Goal: Transaction & Acquisition: Purchase product/service

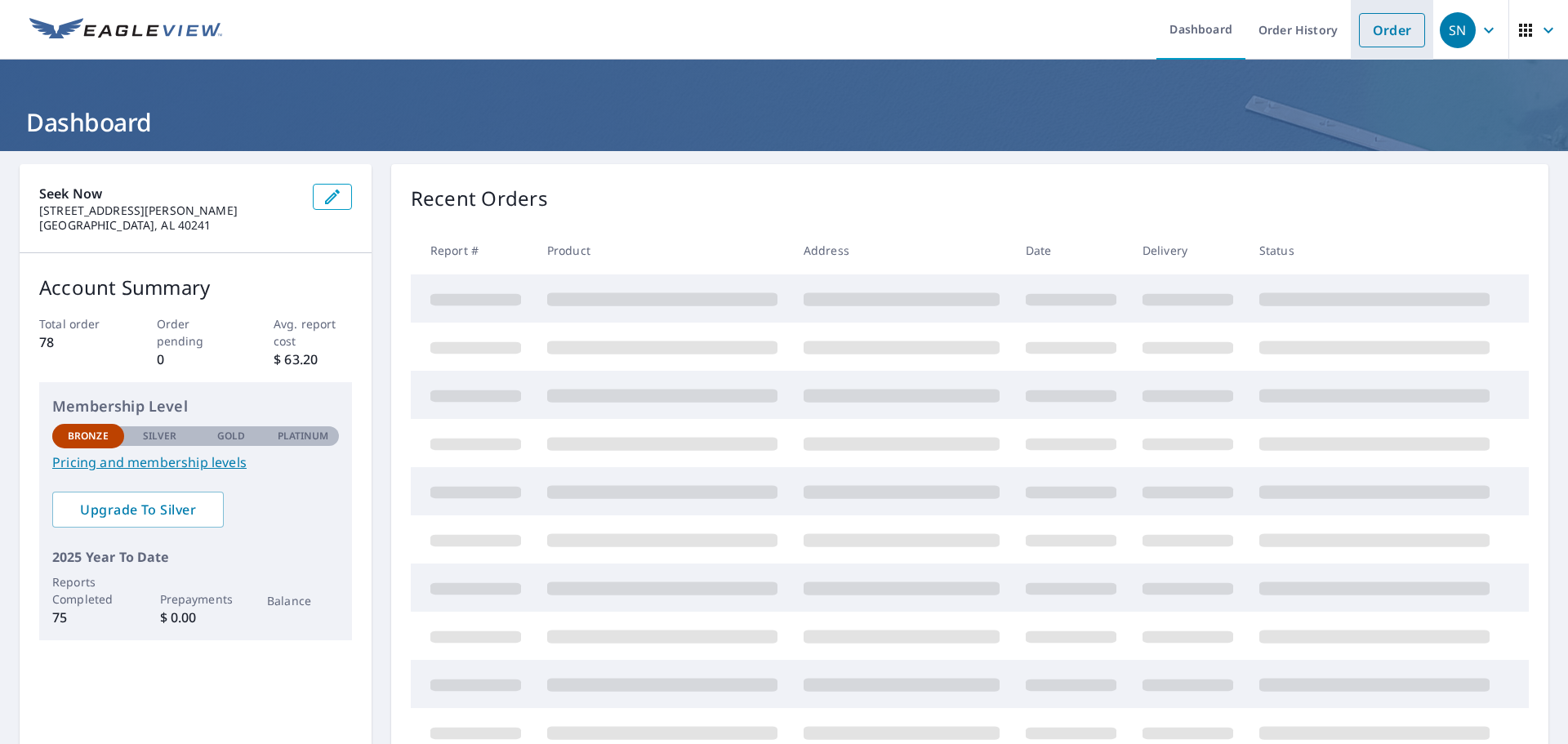
click at [1378, 36] on link "Order" at bounding box center [1392, 30] width 66 height 35
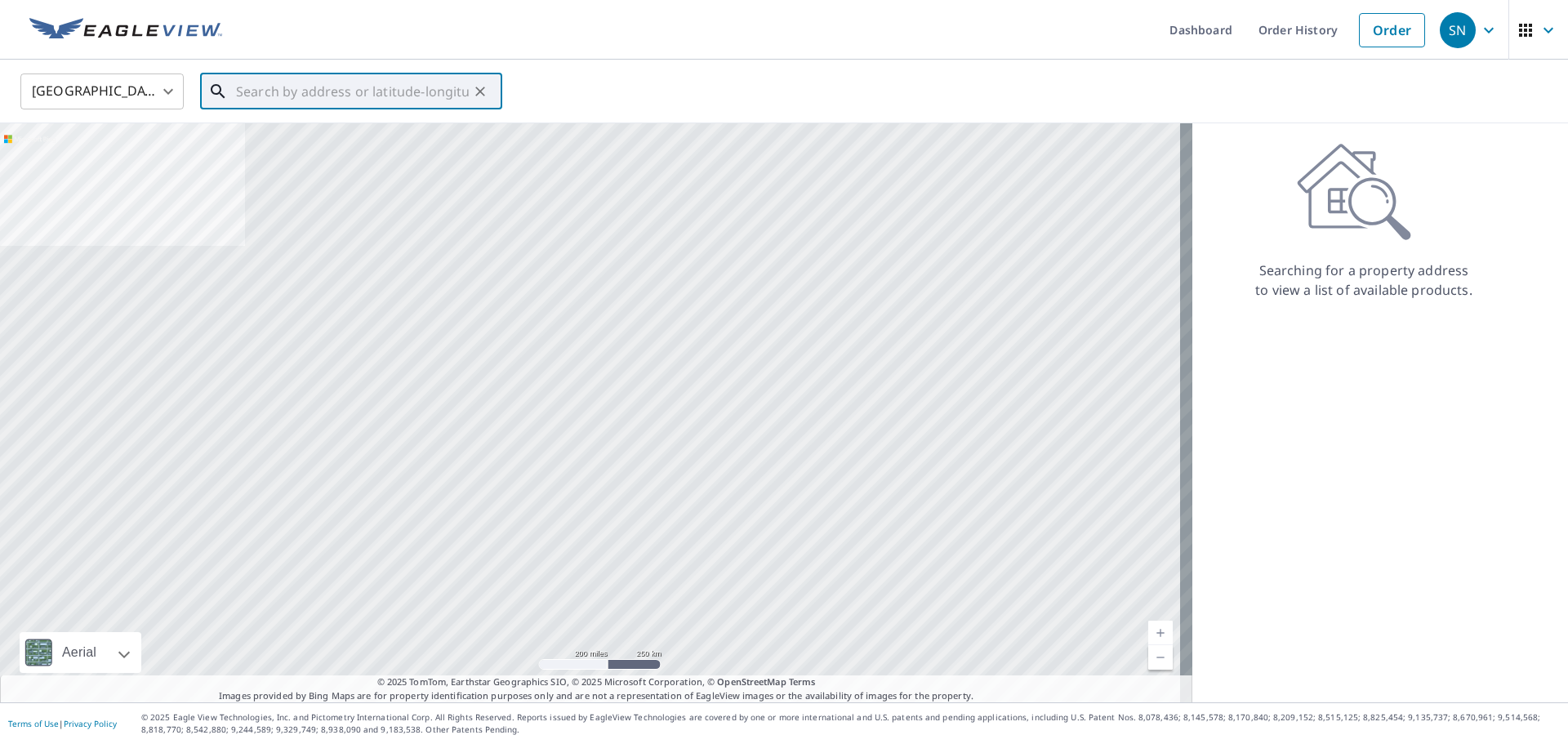
paste input "[STREET_ADDRESS]"
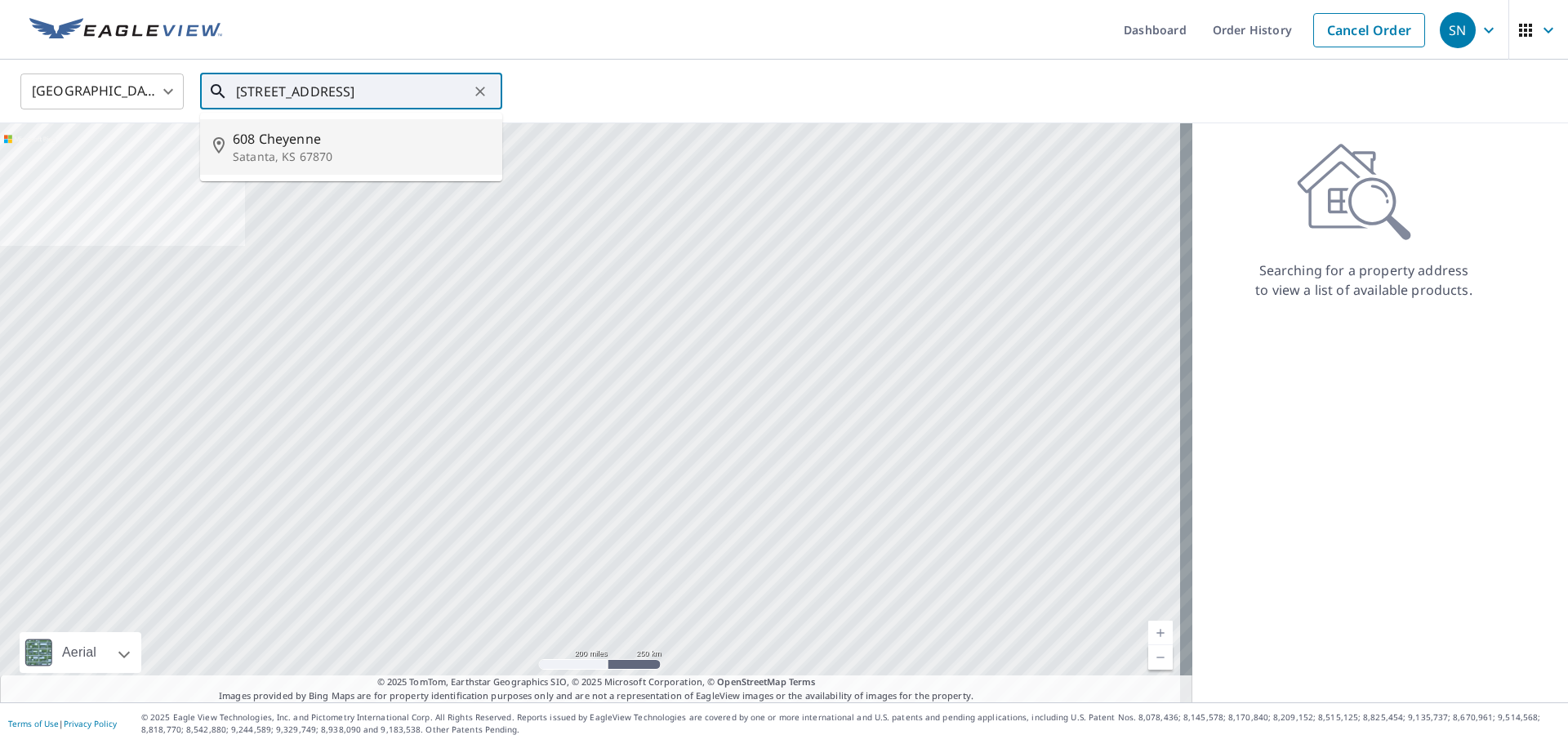
click at [308, 158] on p "Satanta, KS 67870" at bounding box center [361, 156] width 257 height 16
type input "[STREET_ADDRESS]"
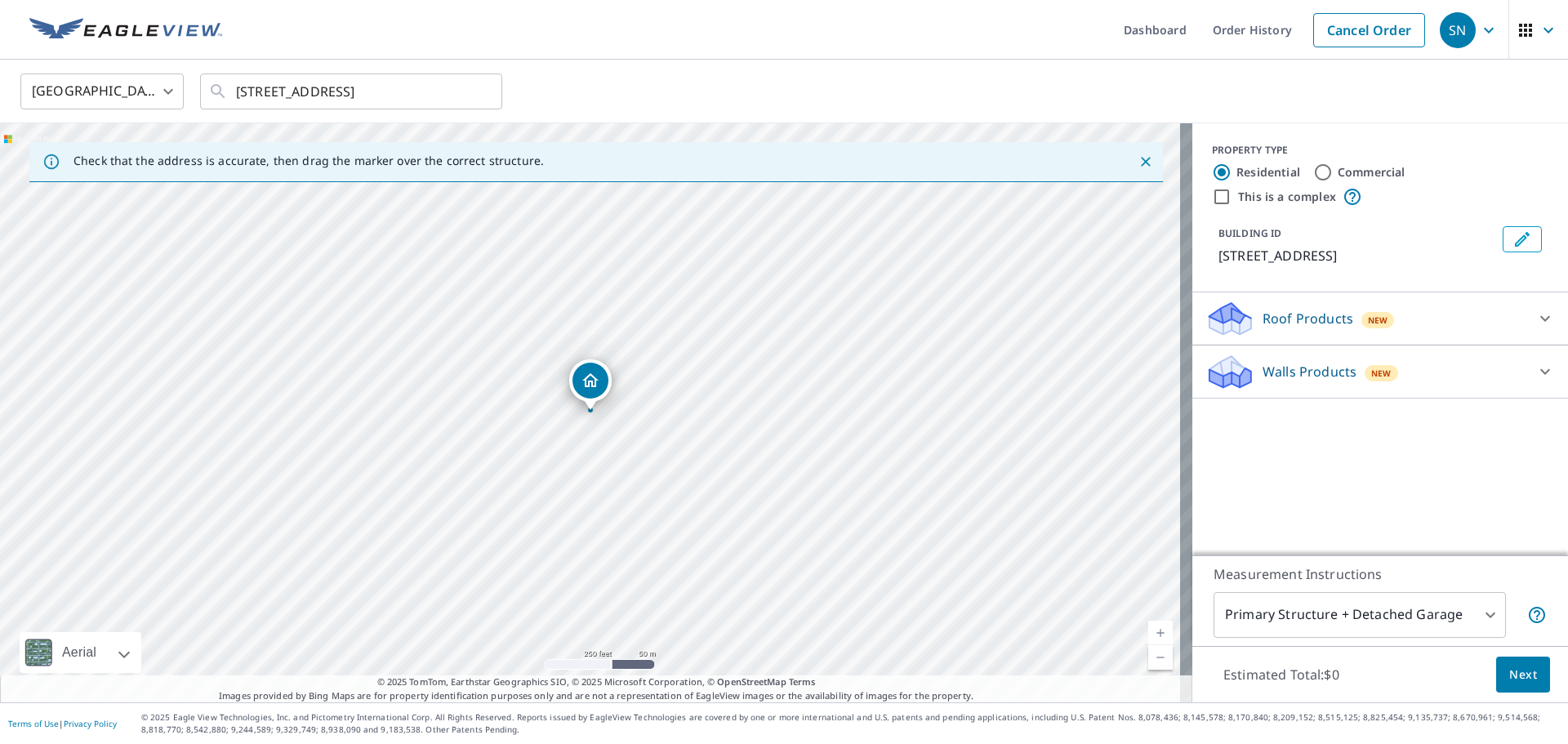
click at [1540, 317] on icon at bounding box center [1544, 318] width 19 height 19
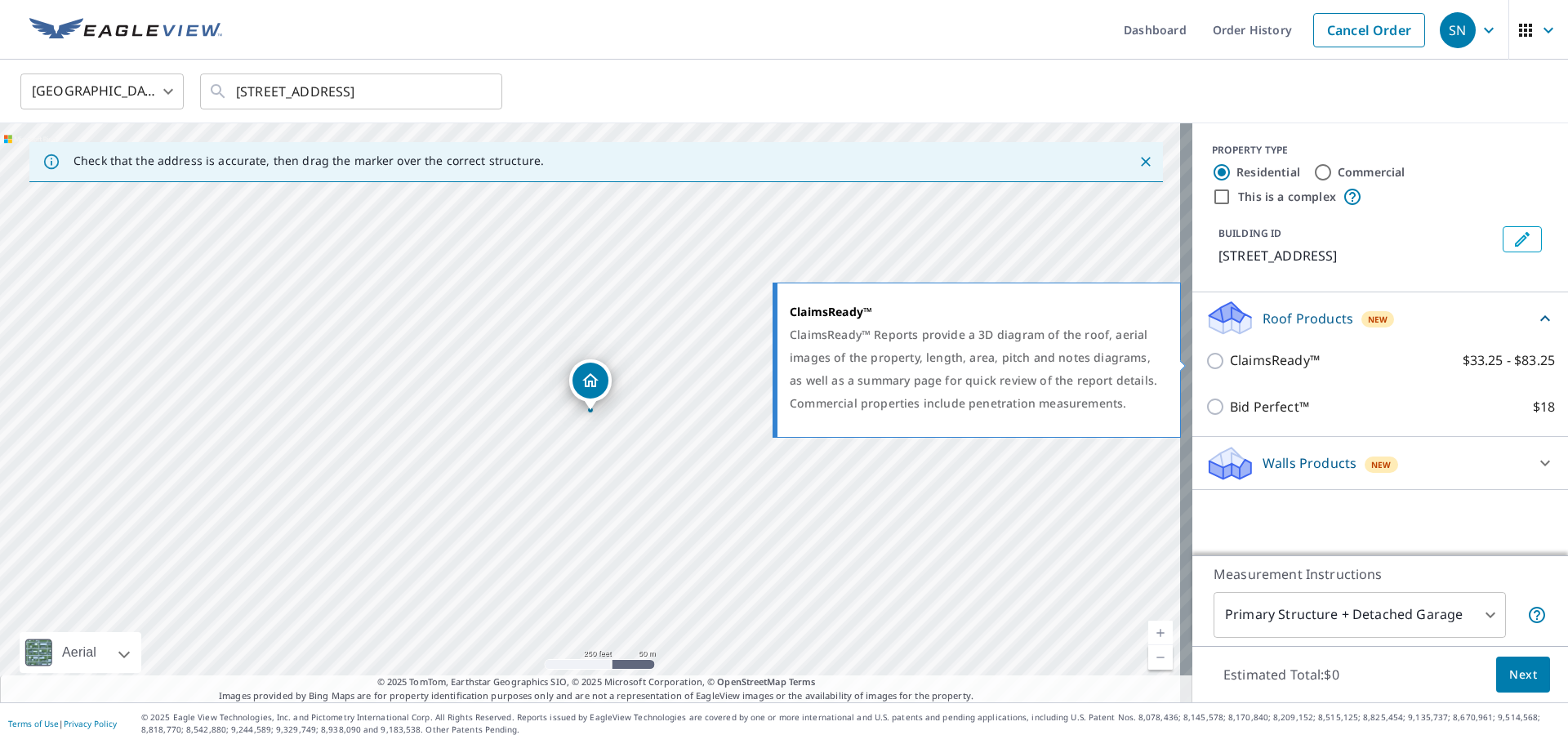
click at [1254, 357] on p "ClaimsReady™" at bounding box center [1275, 360] width 89 height 20
click at [1230, 357] on input "ClaimsReady™ $33.25 - $83.25" at bounding box center [1217, 360] width 24 height 19
checkbox input "true"
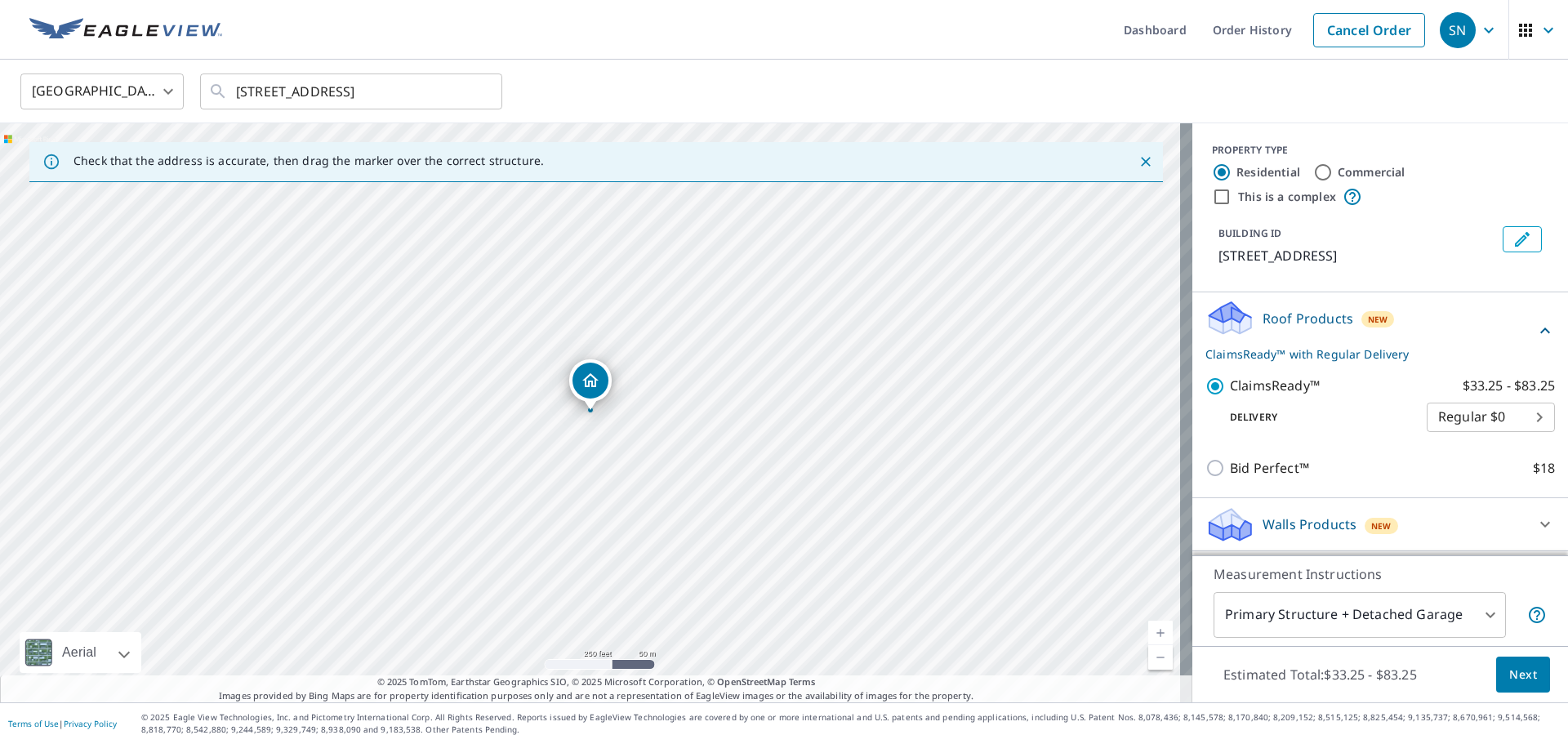
click at [1474, 622] on body "SN SN Dashboard Order History Cancel Order SN United States [GEOGRAPHIC_DATA] ​…" at bounding box center [784, 372] width 1568 height 744
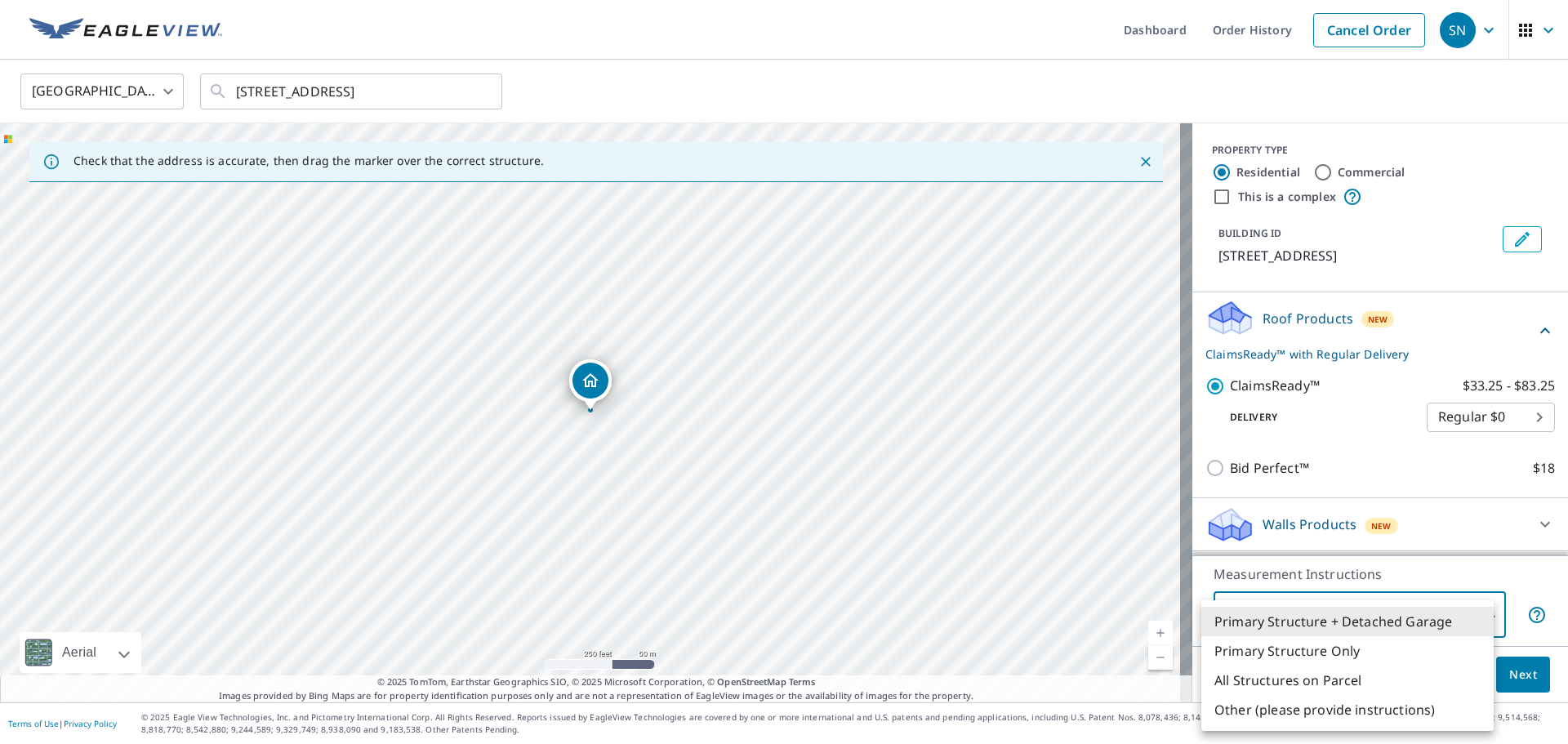
click at [1474, 622] on li "Primary Structure + Detached Garage" at bounding box center [1348, 621] width 292 height 30
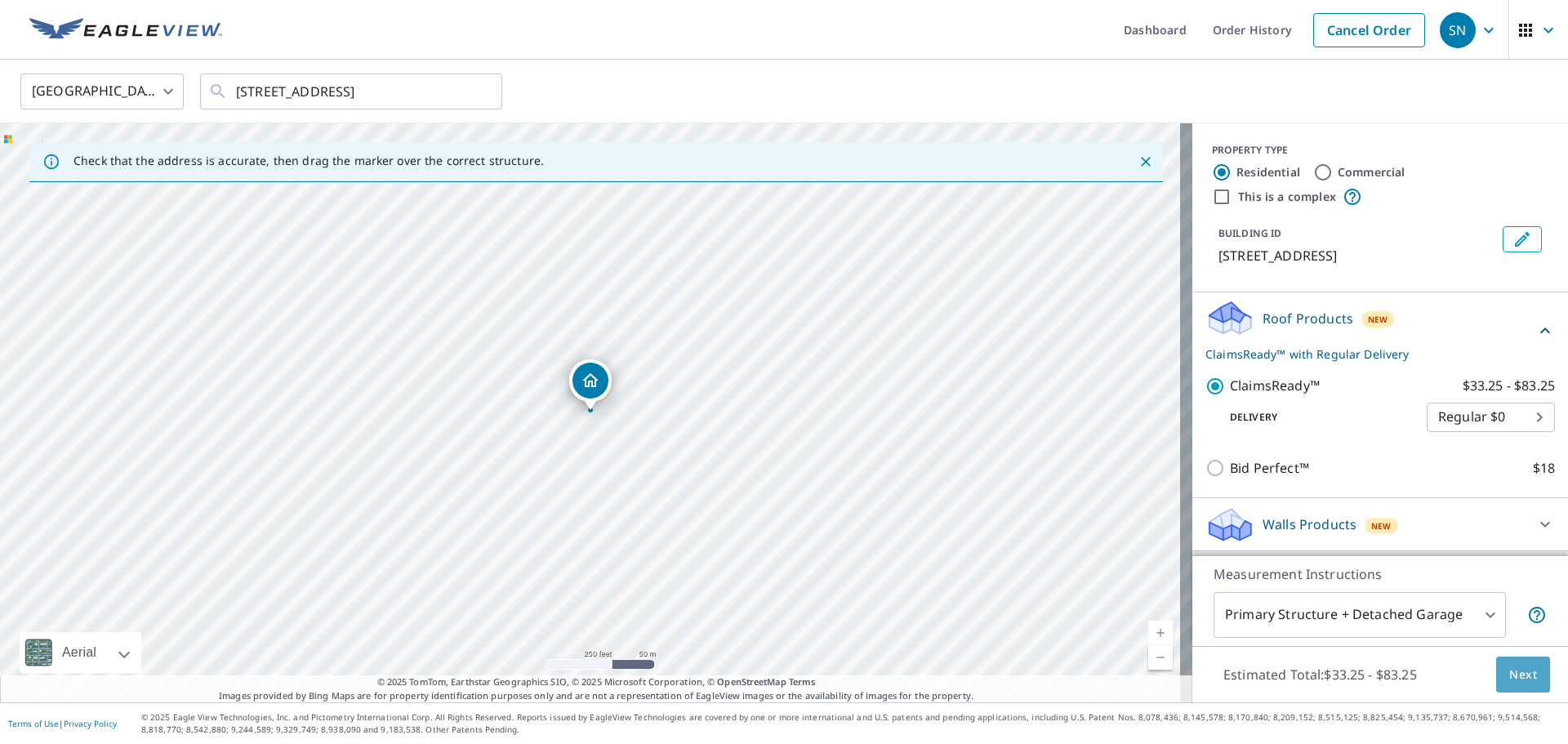
click at [1510, 671] on span "Next" at bounding box center [1523, 675] width 28 height 20
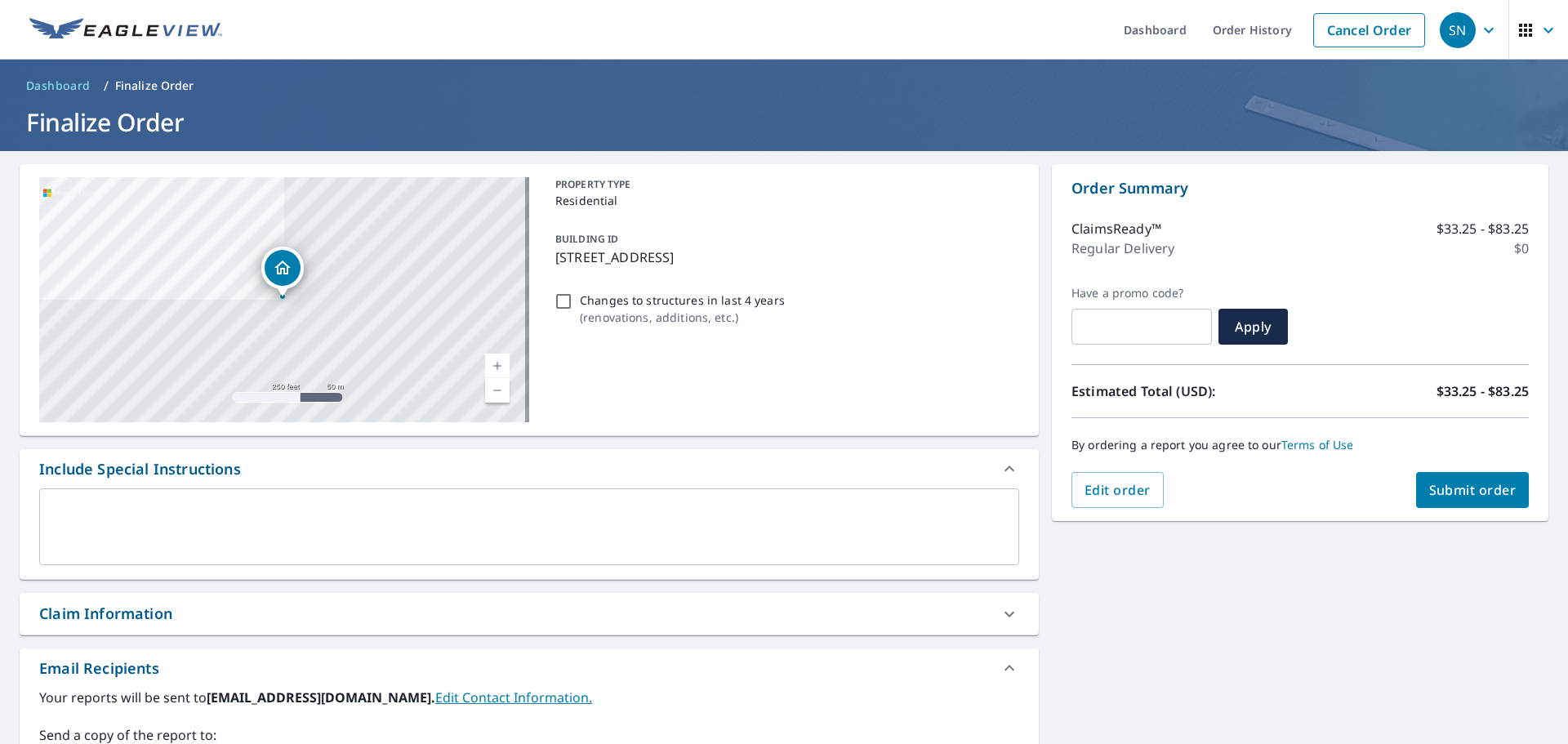
click at [230, 541] on textarea at bounding box center [529, 526] width 957 height 46
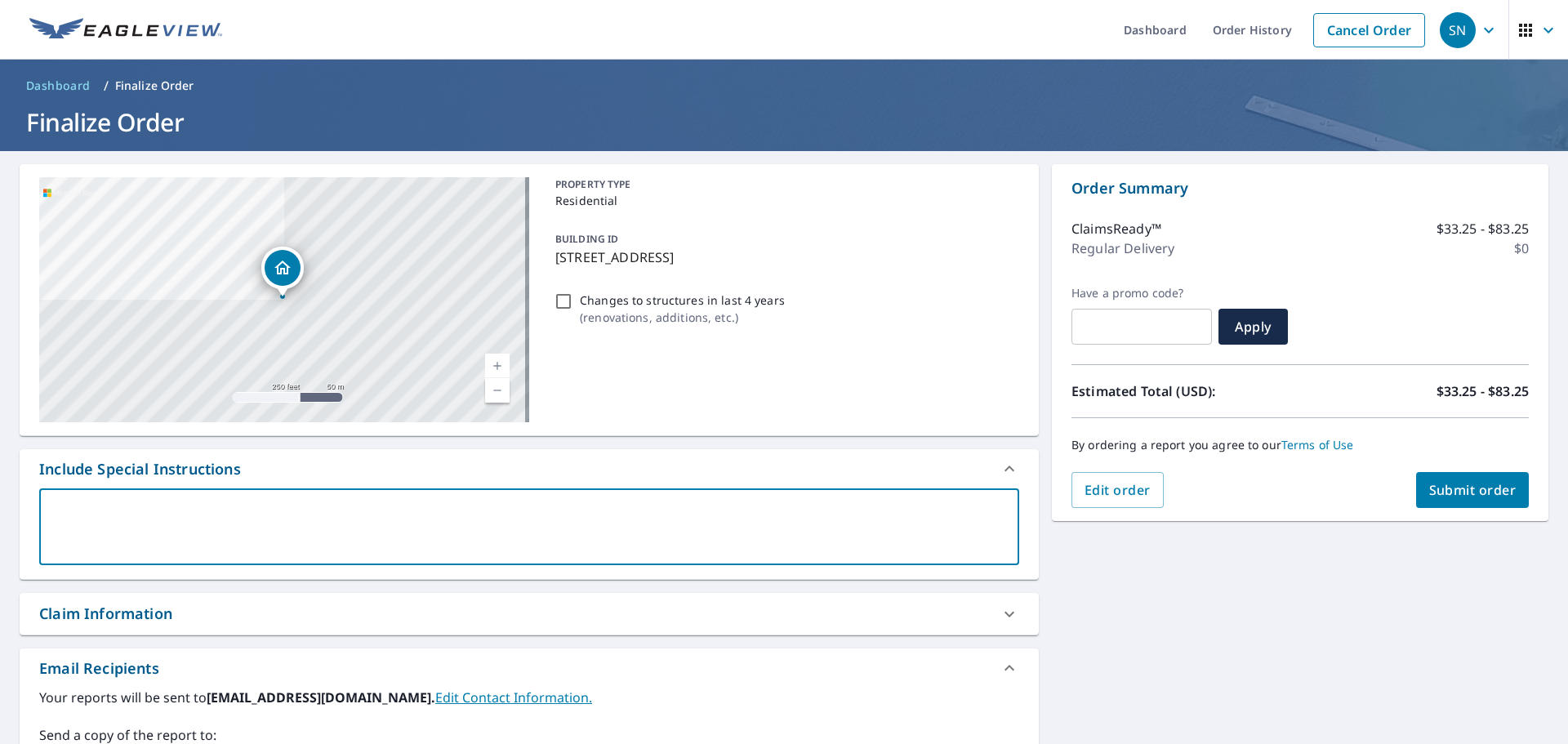
type textarea "P"
type textarea "x"
type textarea "Pl"
type textarea "x"
type textarea "Ple"
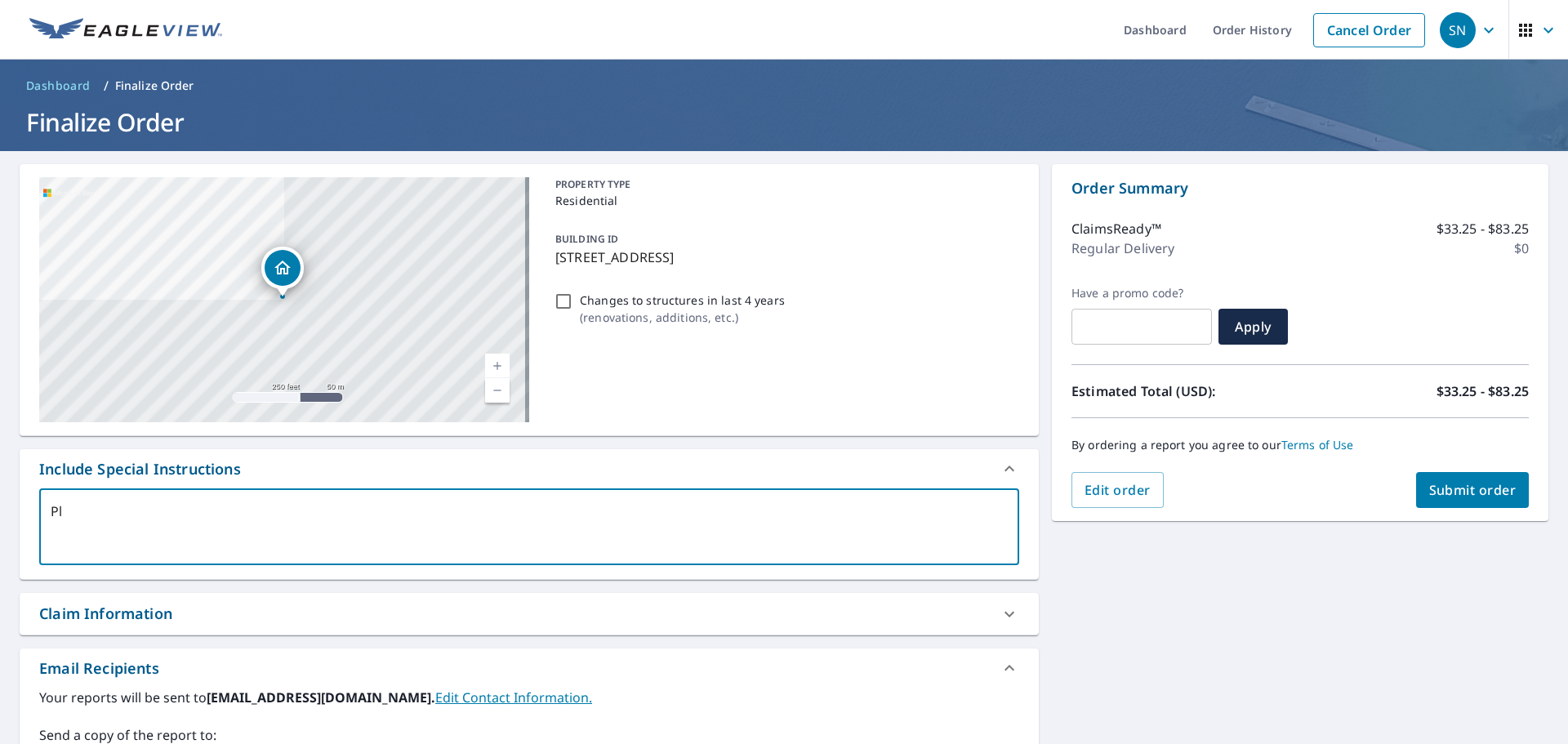
type textarea "x"
type textarea "Plea"
type textarea "x"
type textarea "Pleas"
type textarea "x"
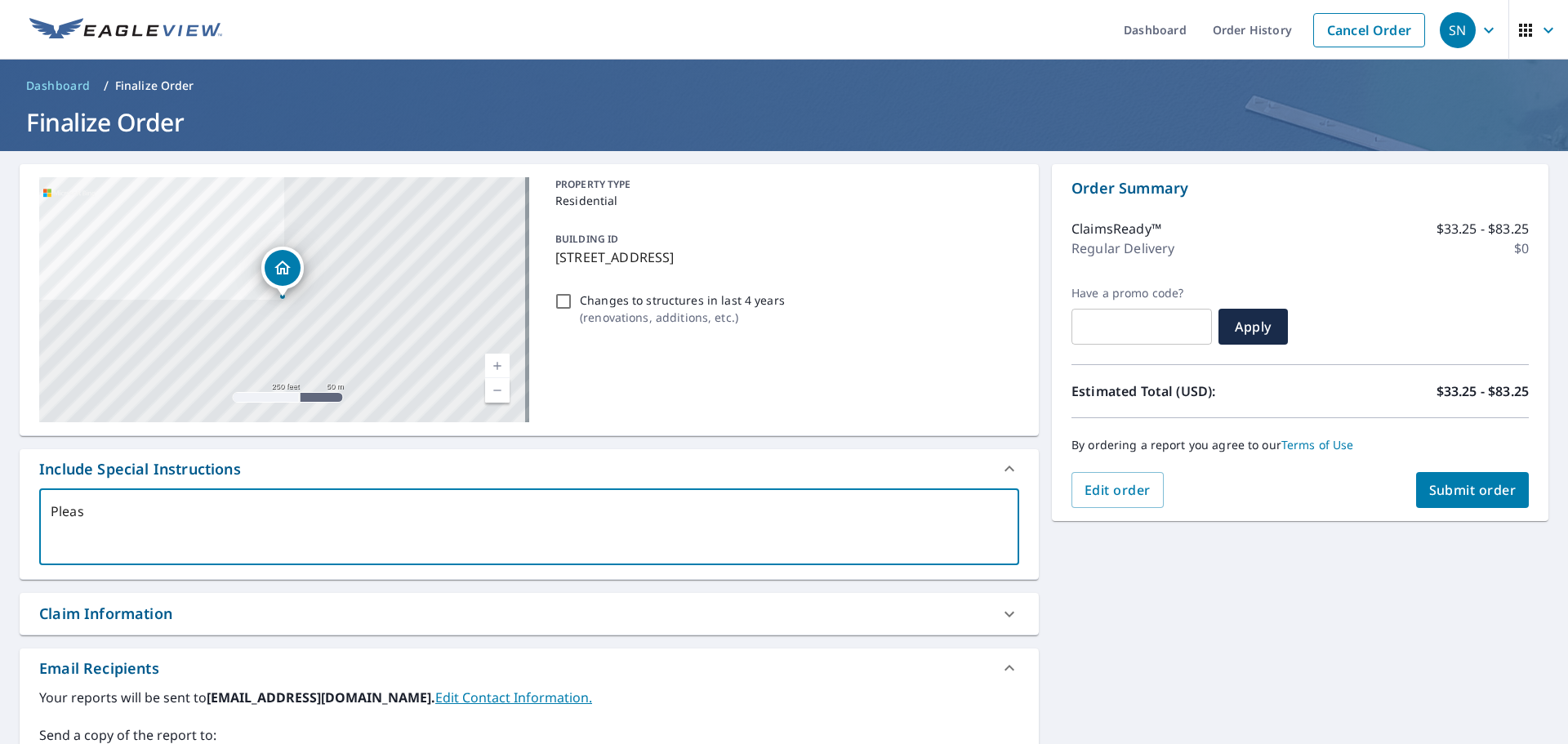
type textarea "Please"
type textarea "x"
type textarea "Please"
type textarea "x"
type textarea "Please a"
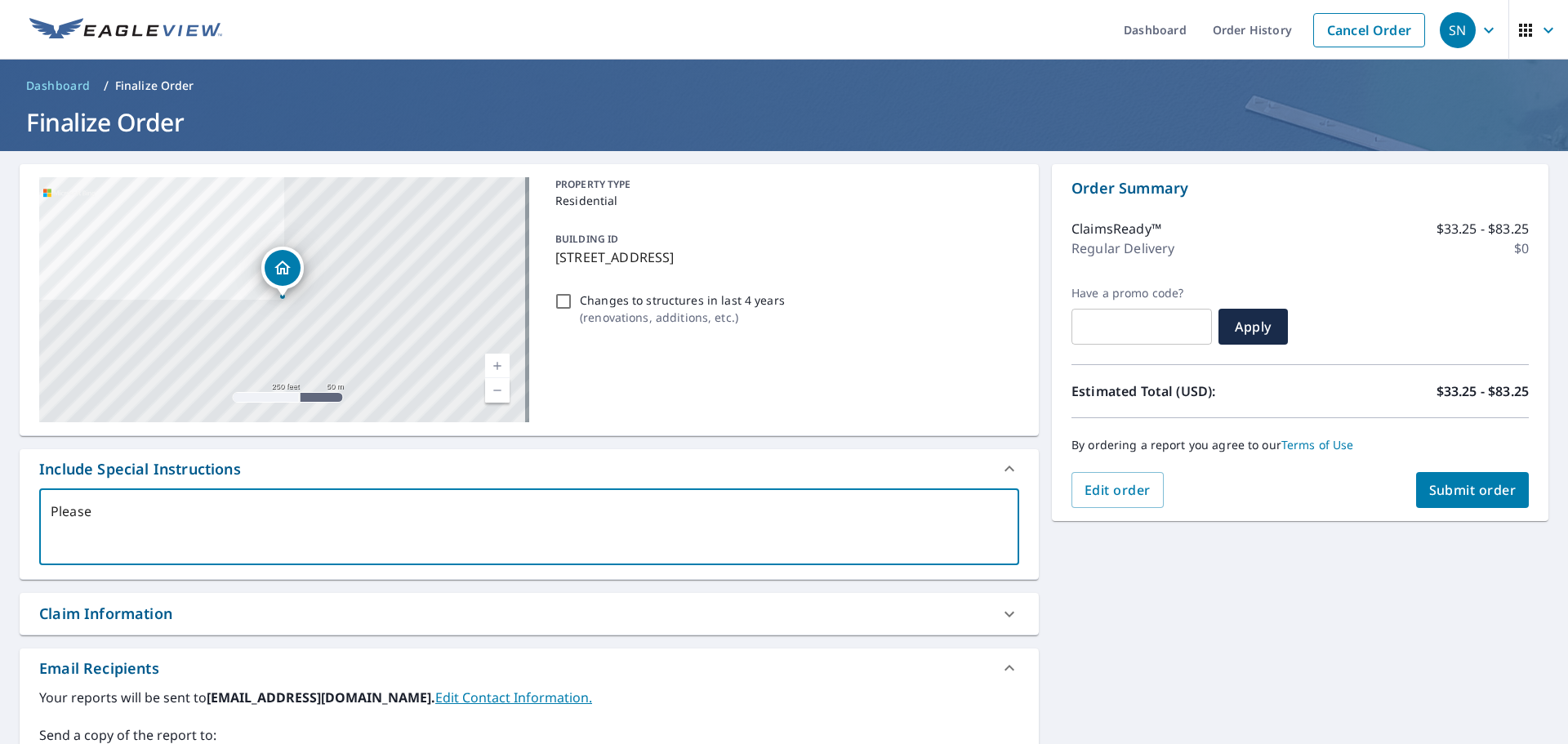
type textarea "x"
type textarea "Please al"
type textarea "x"
type textarea "Please als"
type textarea "x"
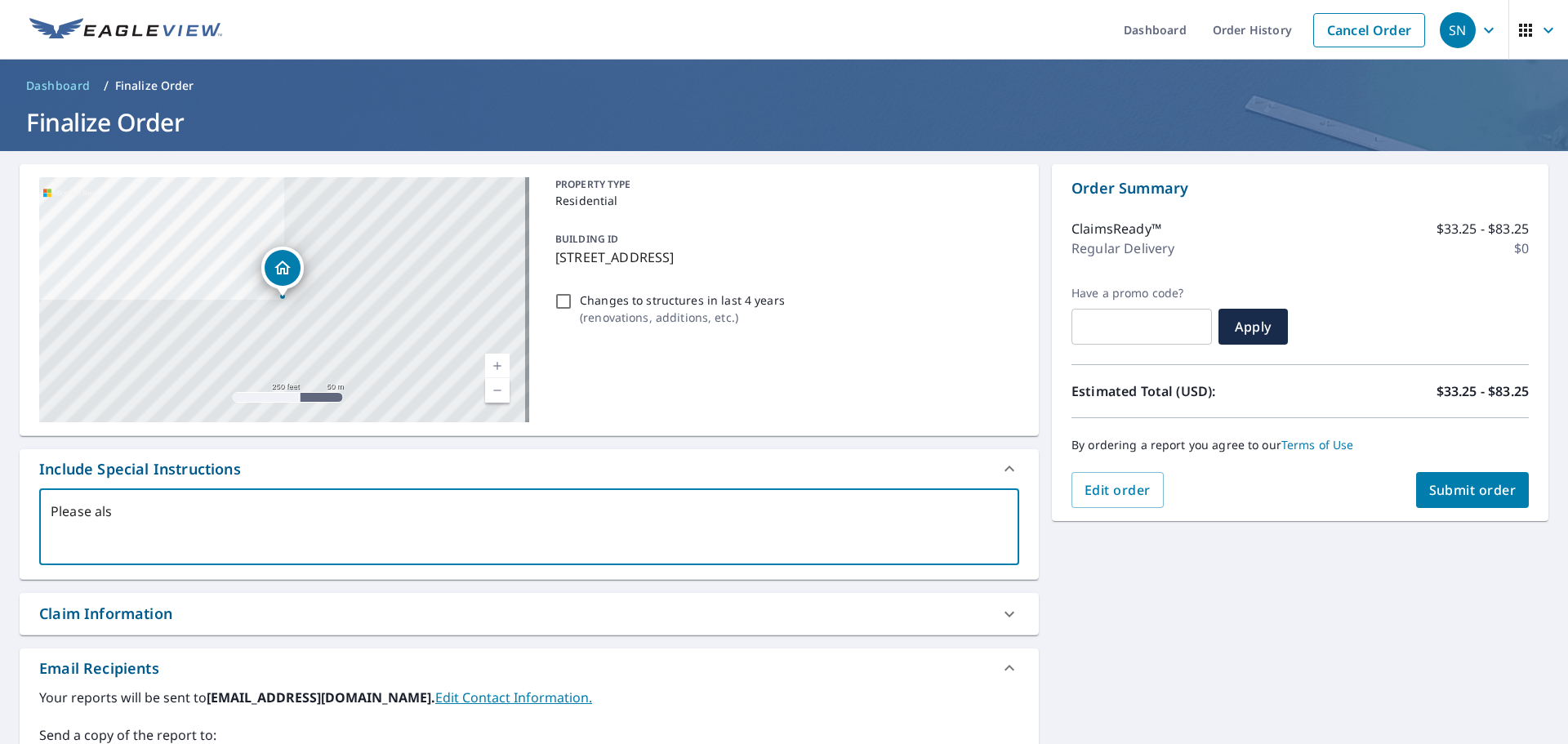
type textarea "Please also"
type textarea "x"
type textarea "Please also"
type textarea "x"
type textarea "Please also i"
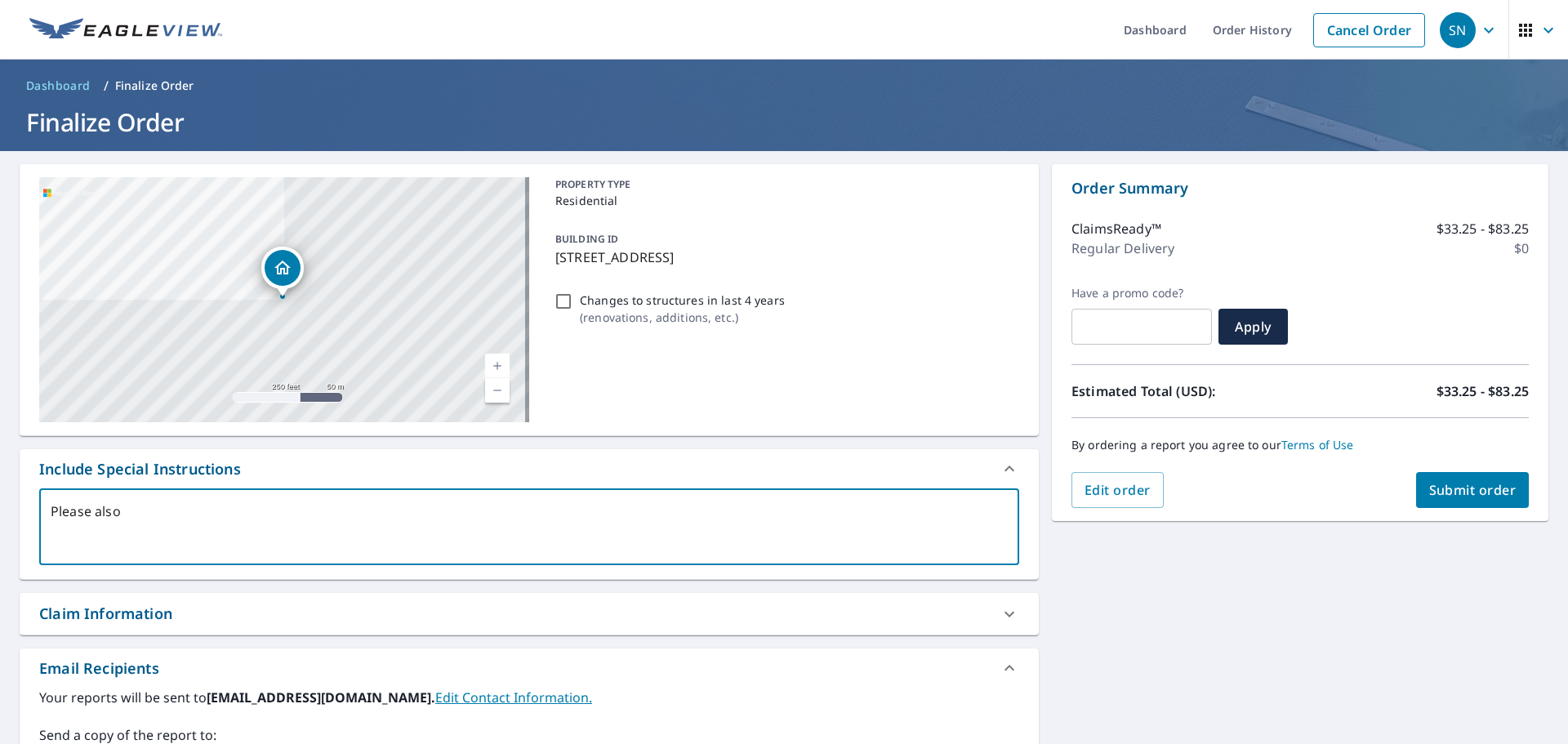
type textarea "x"
type textarea "Please also in"
type textarea "x"
type textarea "Please also inc"
type textarea "x"
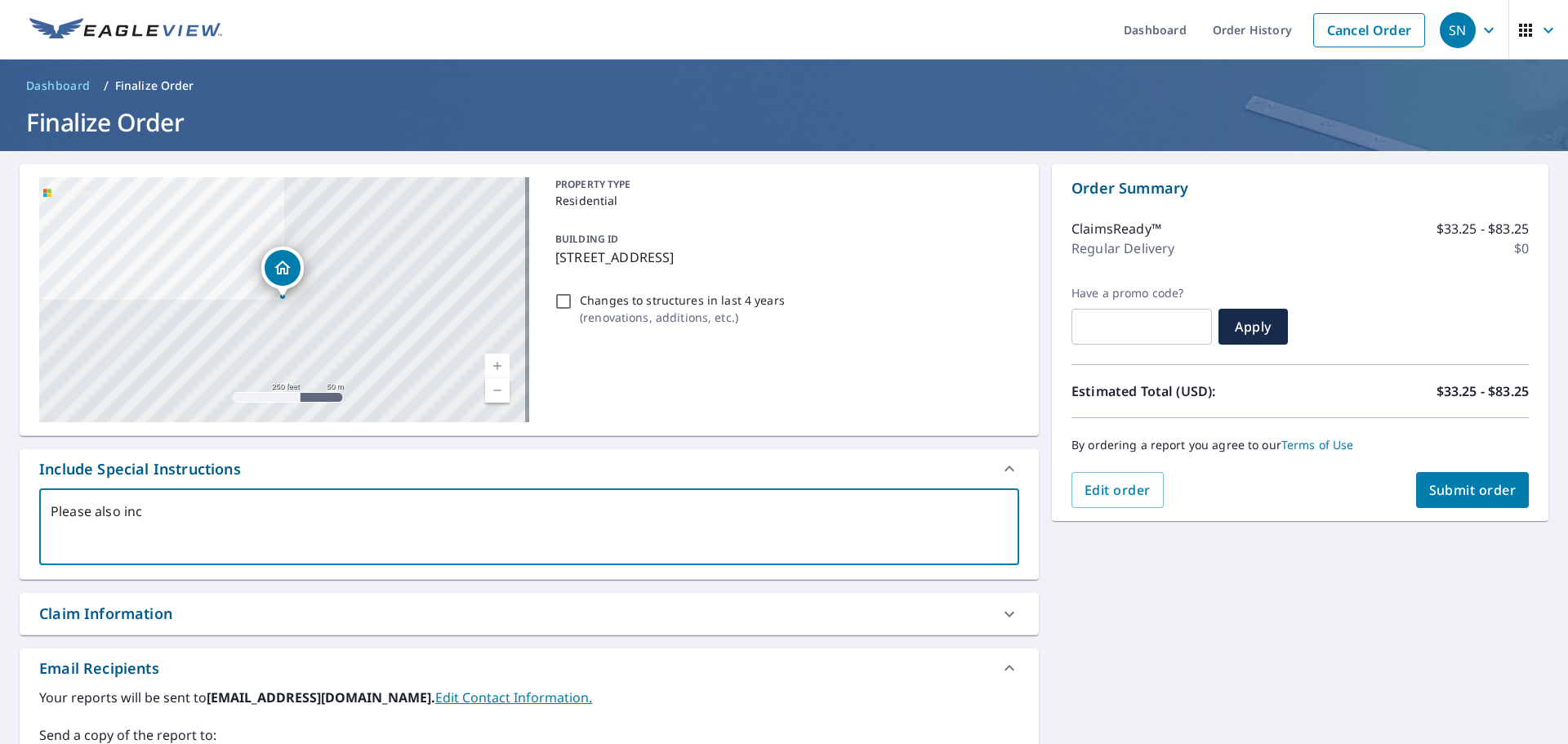
type textarea "Please also incl"
type textarea "x"
type textarea "Please also inclu"
type textarea "x"
type textarea "Please also includ"
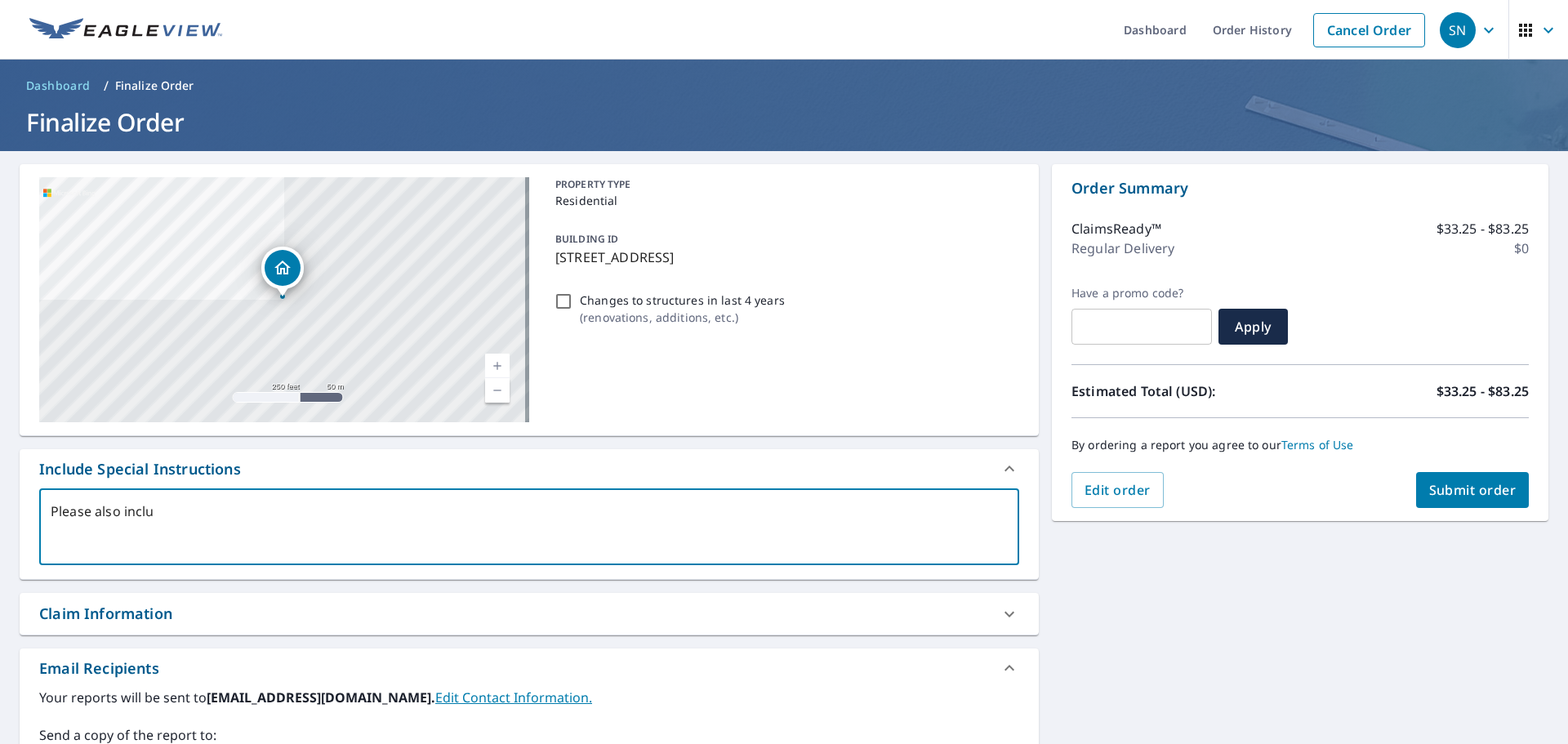
type textarea "x"
type textarea "Please also include"
type textarea "x"
type textarea "Please also include"
type textarea "x"
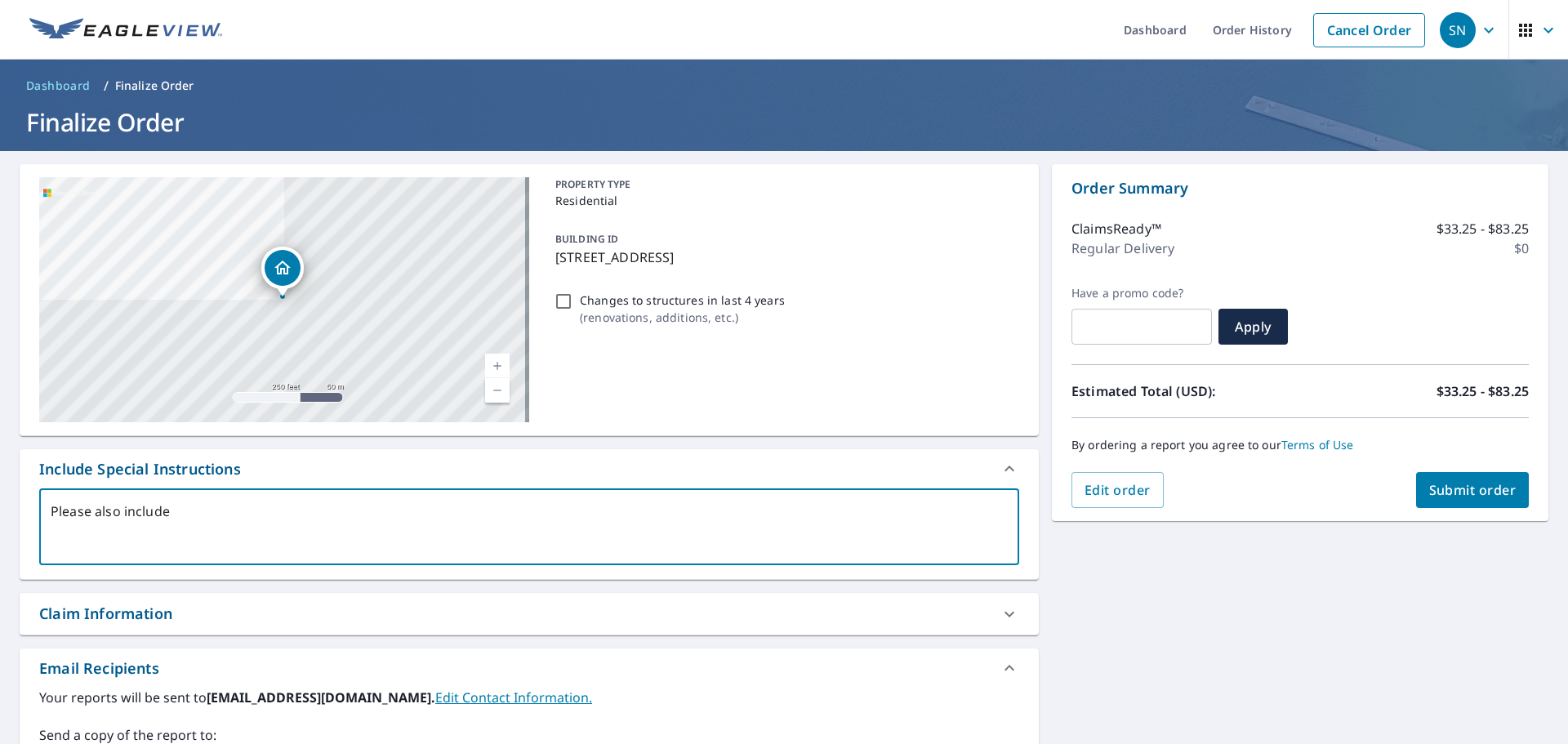
type textarea "Please also include s"
type textarea "x"
type textarea "Please also include sh"
type textarea "x"
type textarea "Please also include she"
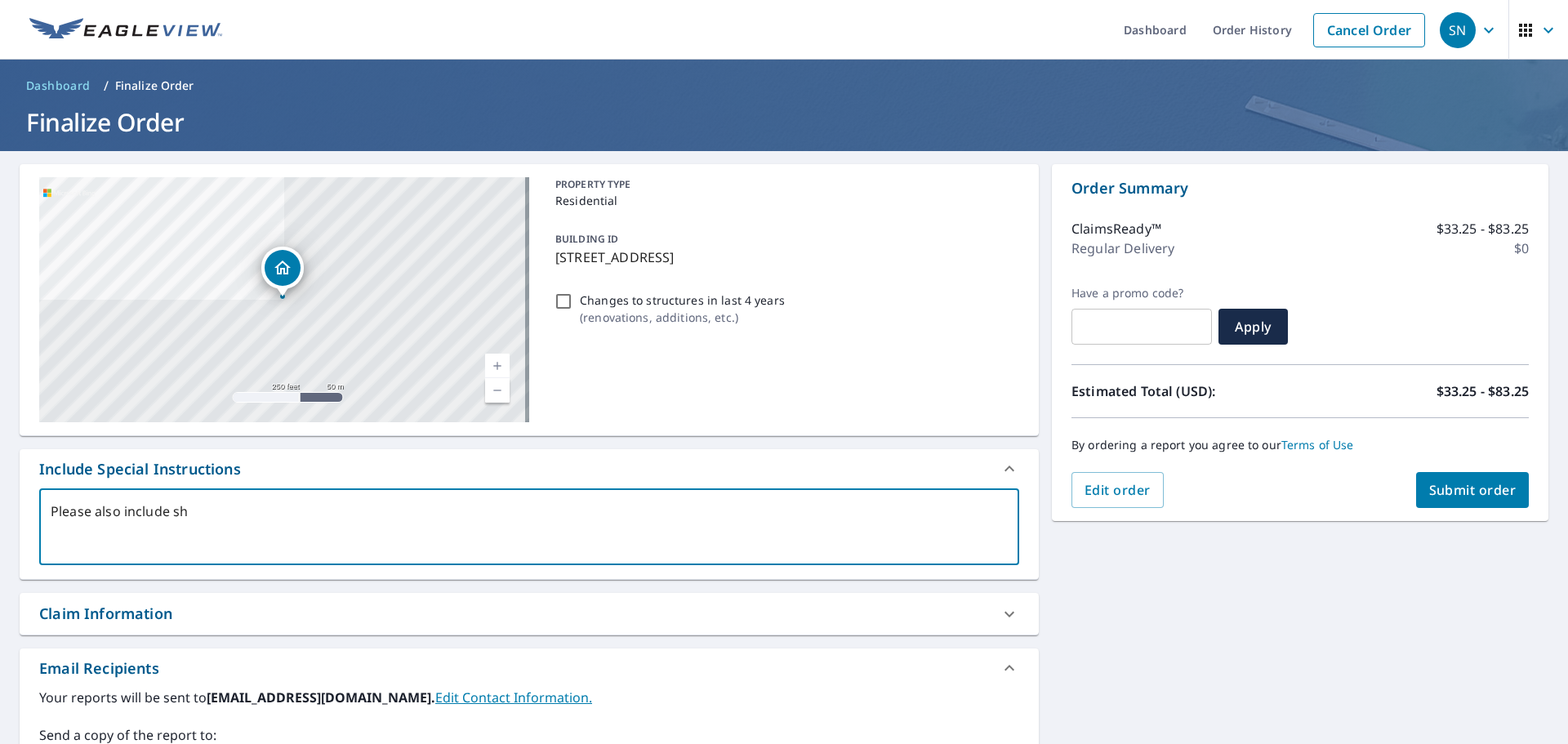
type textarea "x"
type textarea "Please also include shed"
type textarea "x"
type textarea "Please also include shed,"
type textarea "x"
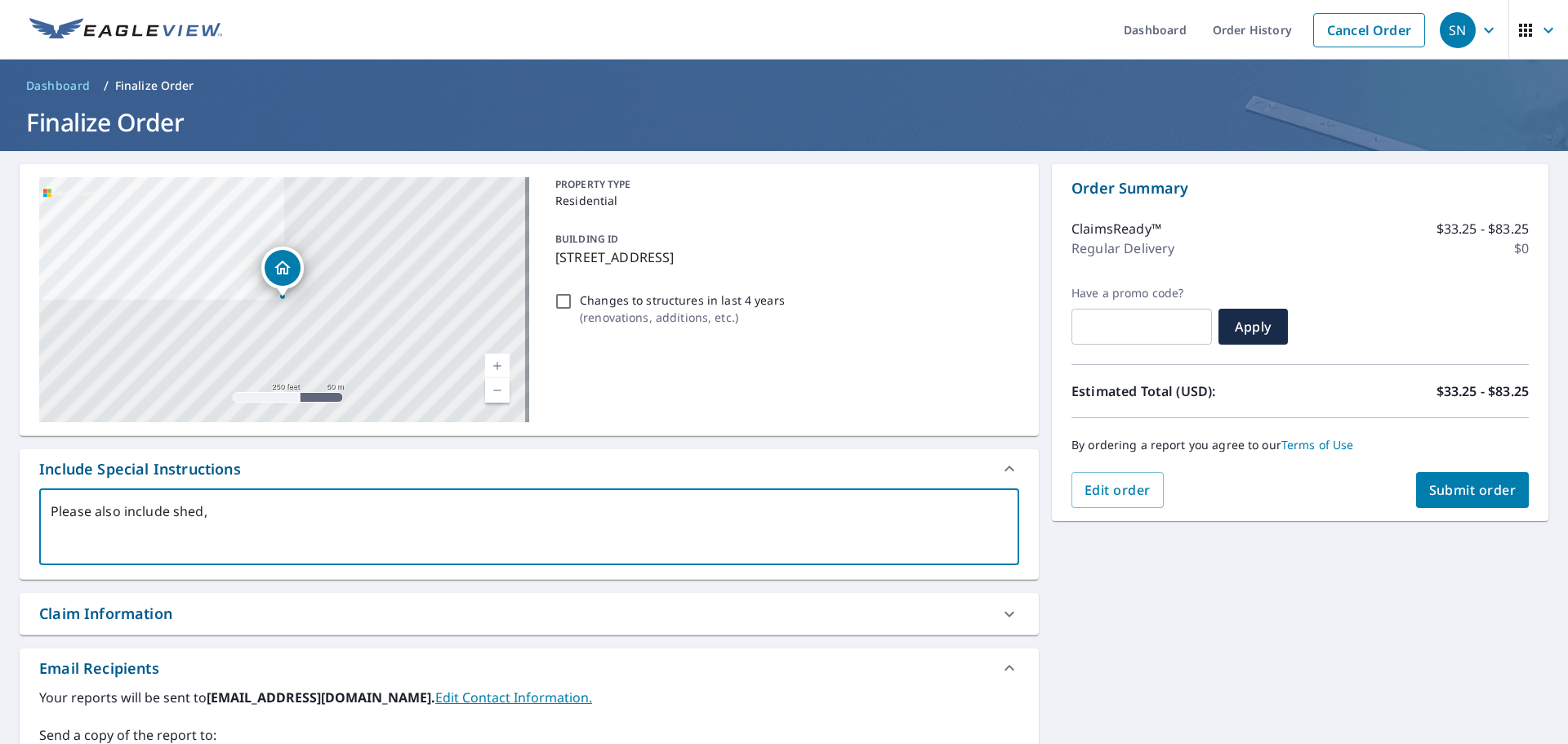
type textarea "Please also include shed,"
type textarea "x"
type textarea "Please also include shed, i"
type textarea "x"
type textarea "Please also include shed, if"
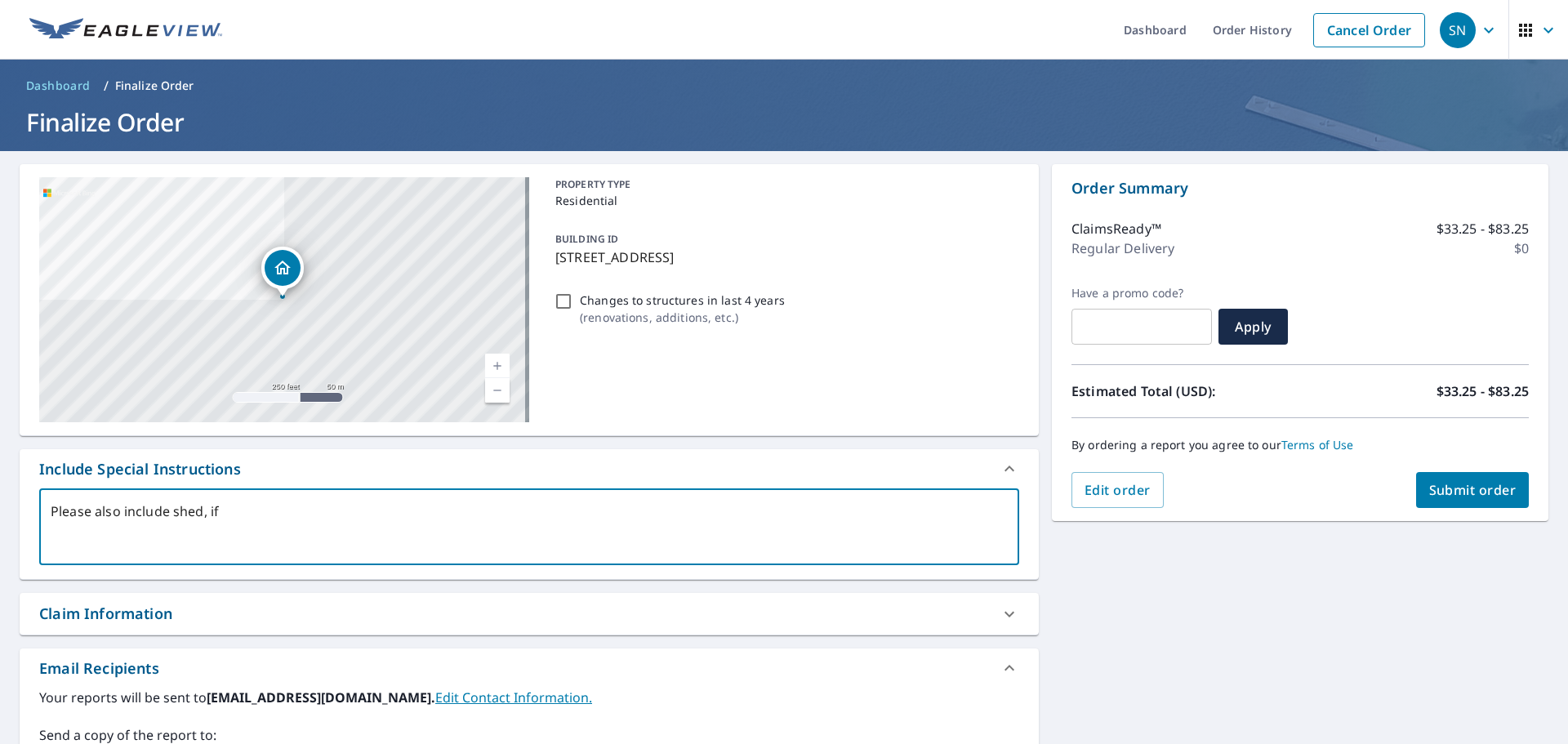
type textarea "x"
type textarea "Please also include shed, if"
type textarea "x"
type textarea "Please also include shed, if a"
type textarea "x"
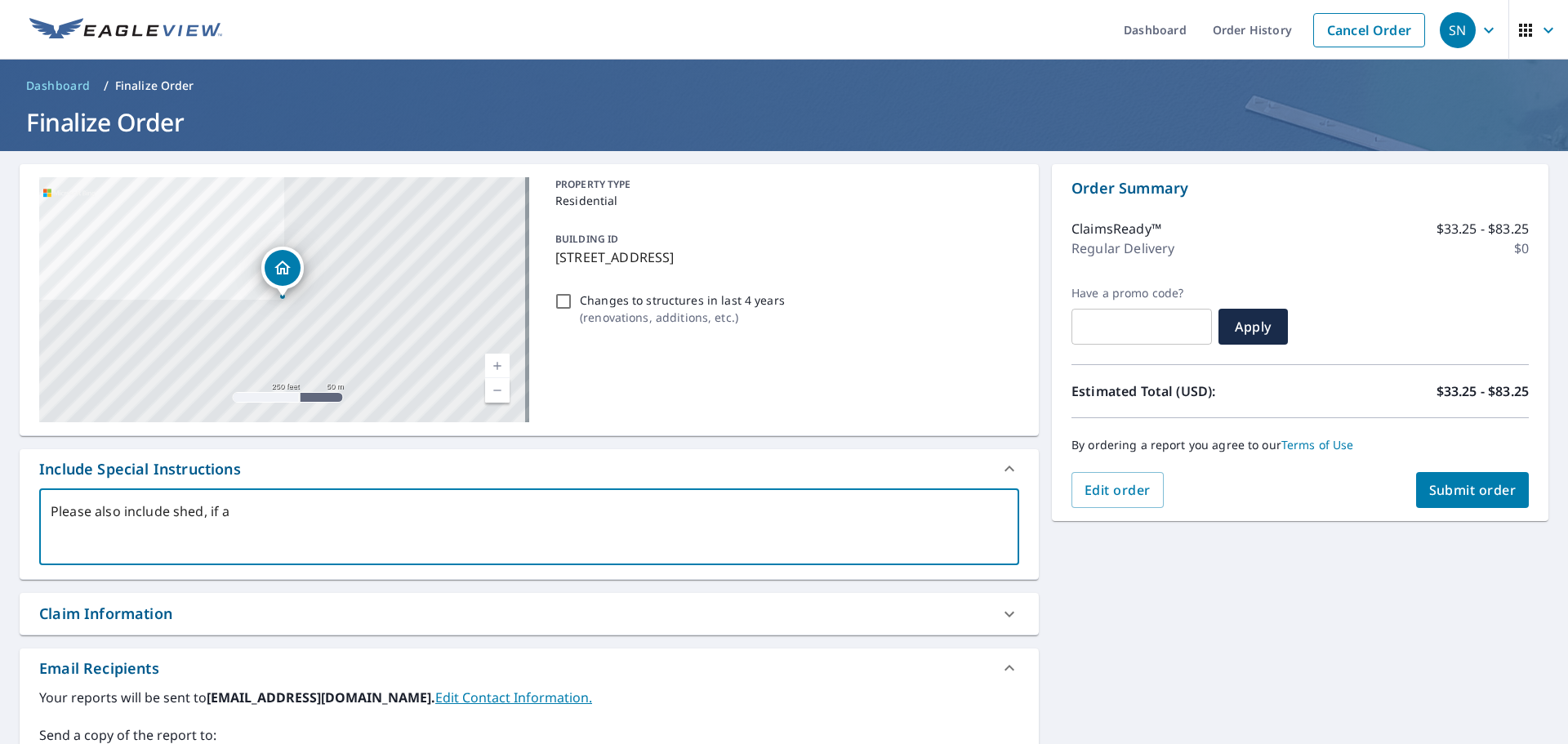
type textarea "Please also include shed, if av"
type textarea "x"
type textarea "Please also include shed, if ava"
type textarea "x"
type textarea "Please also include shed, if avai"
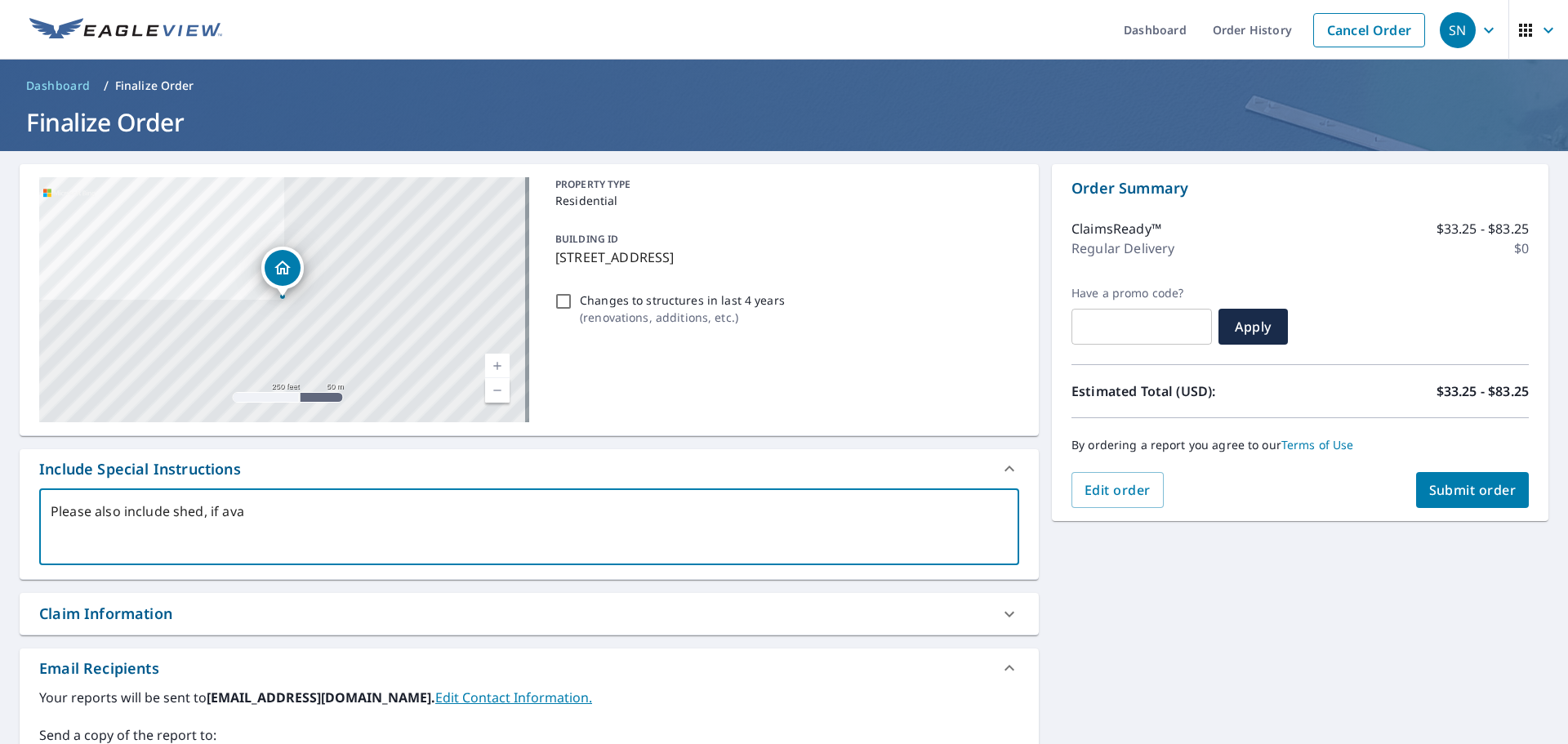
type textarea "x"
type textarea "Please also include shed, if avail"
type textarea "x"
type textarea "Please also include shed, if availa"
type textarea "x"
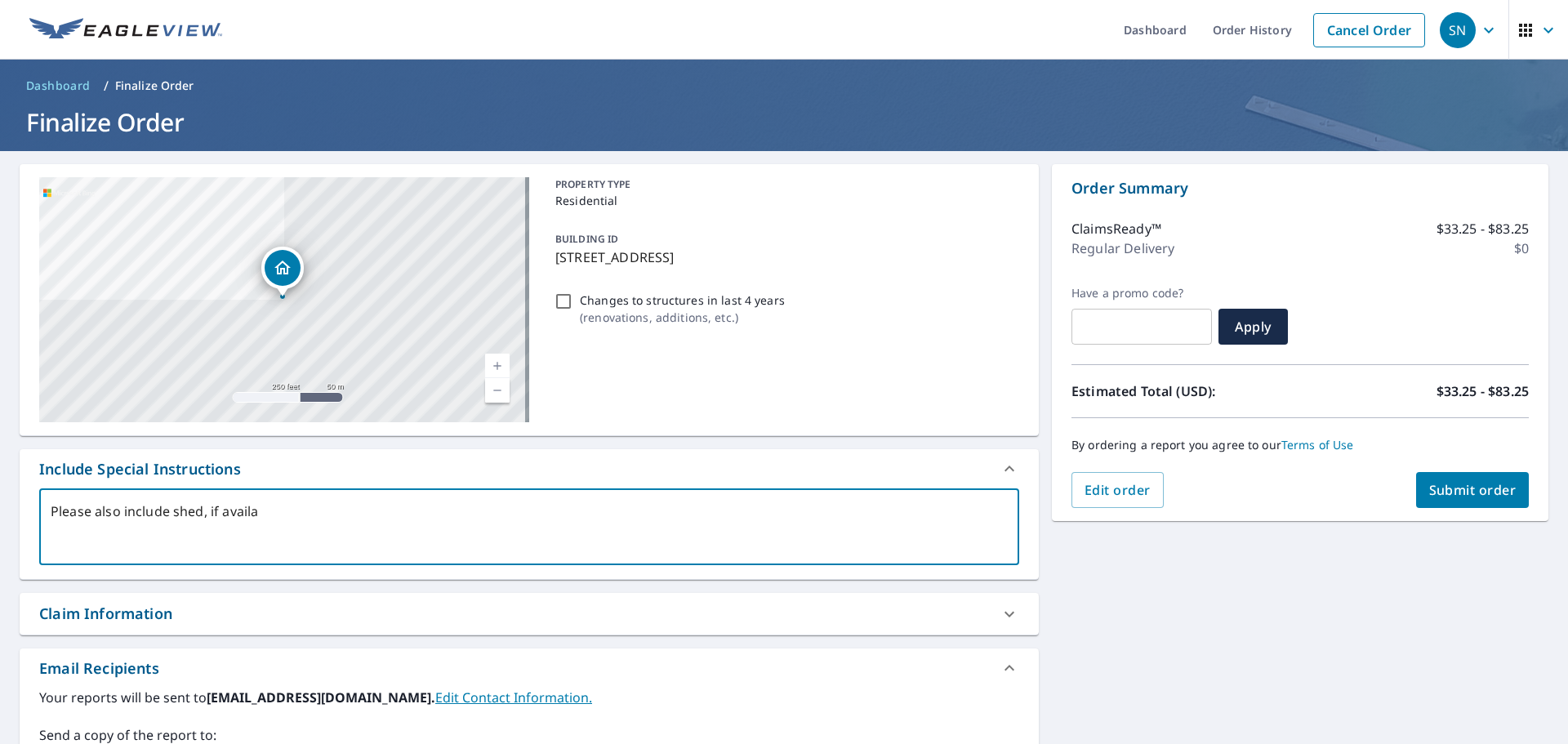
type textarea "Please also include shed, if availab"
type textarea "x"
type textarea "Please also include shed, if availabl"
type textarea "x"
type textarea "Please also include shed, if available"
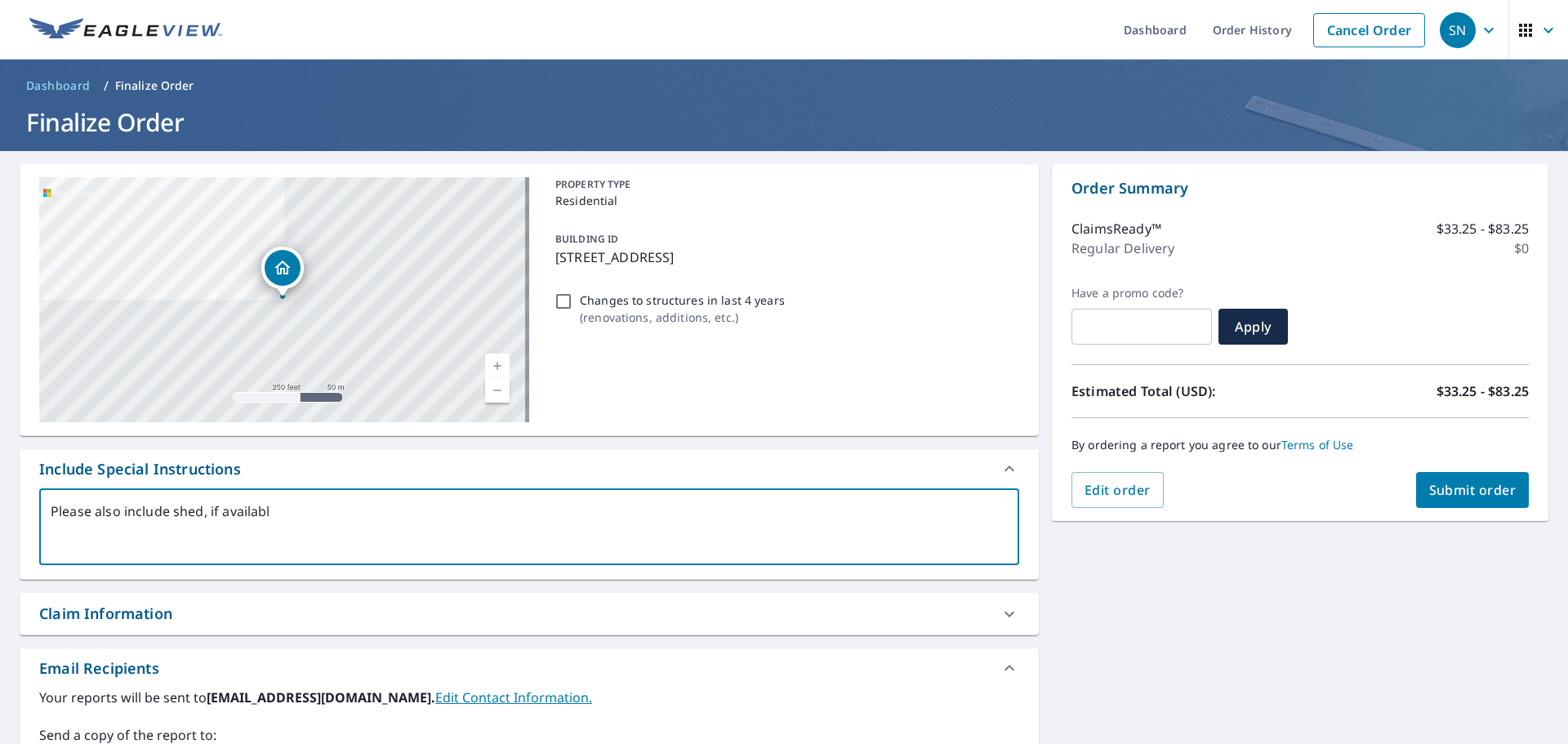
type textarea "x"
type textarea "Please also include shed, if available."
type textarea "x"
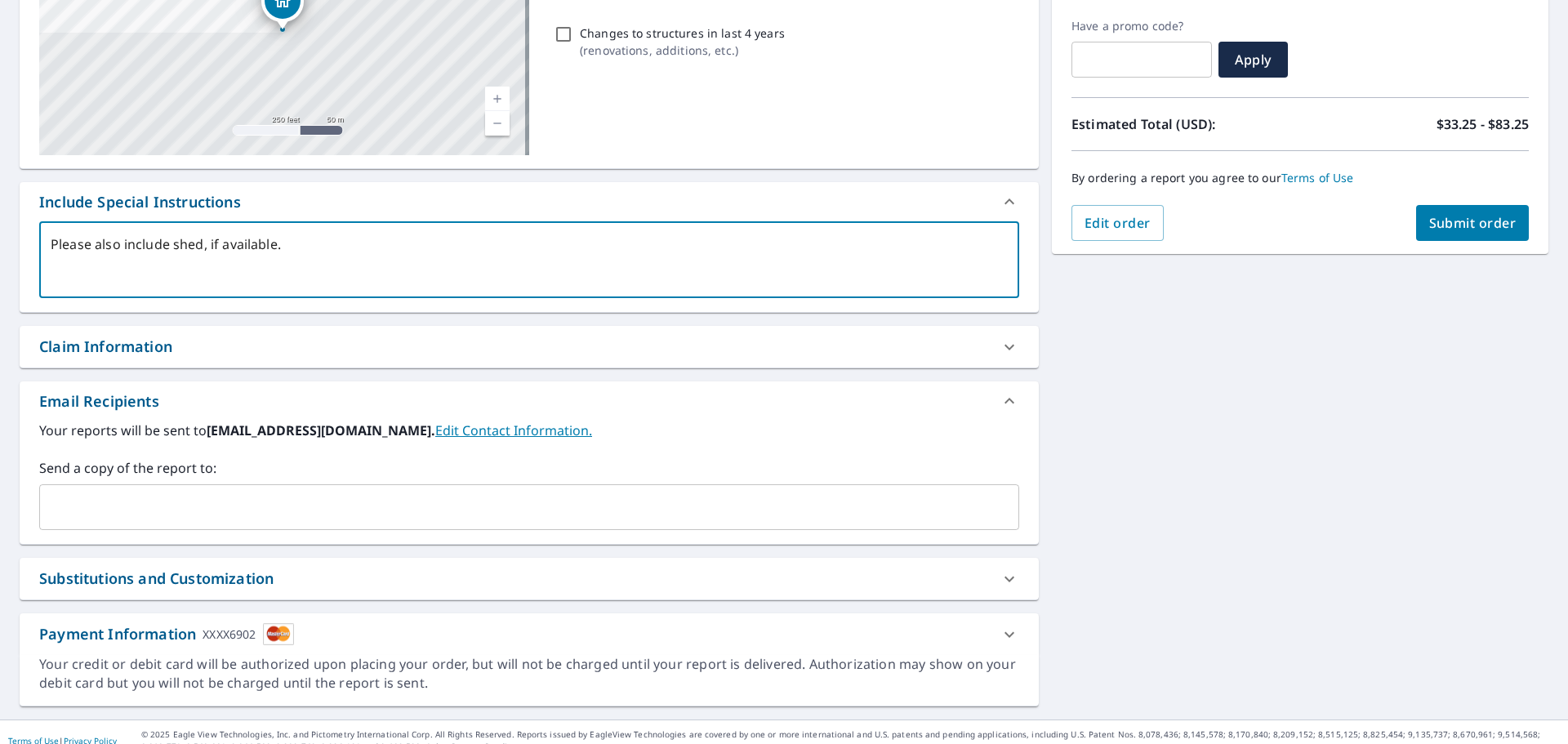
scroll to position [284, 0]
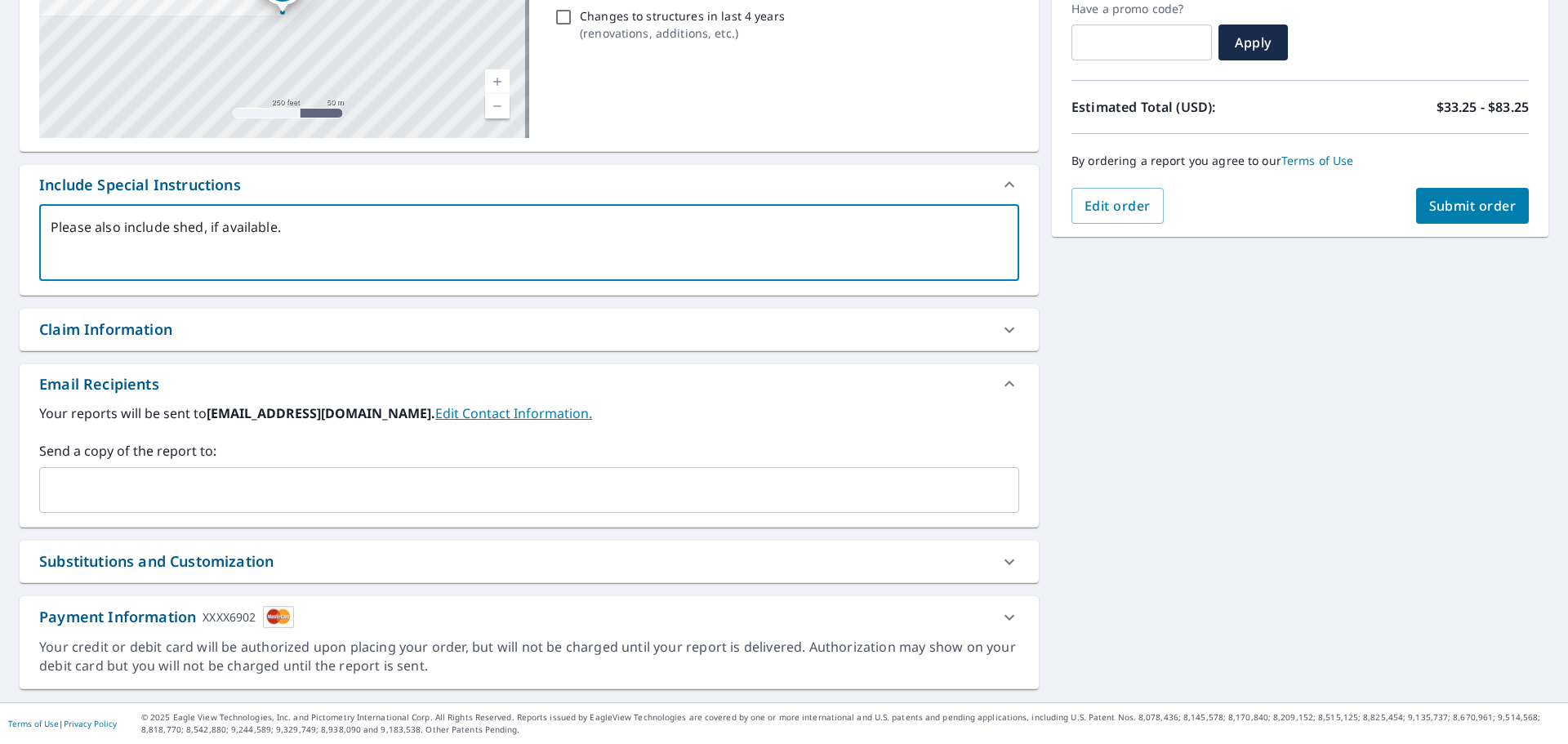
type textarea "Please also include shed, if available."
type textarea "x"
click at [219, 496] on input "text" at bounding box center [516, 489] width 941 height 31
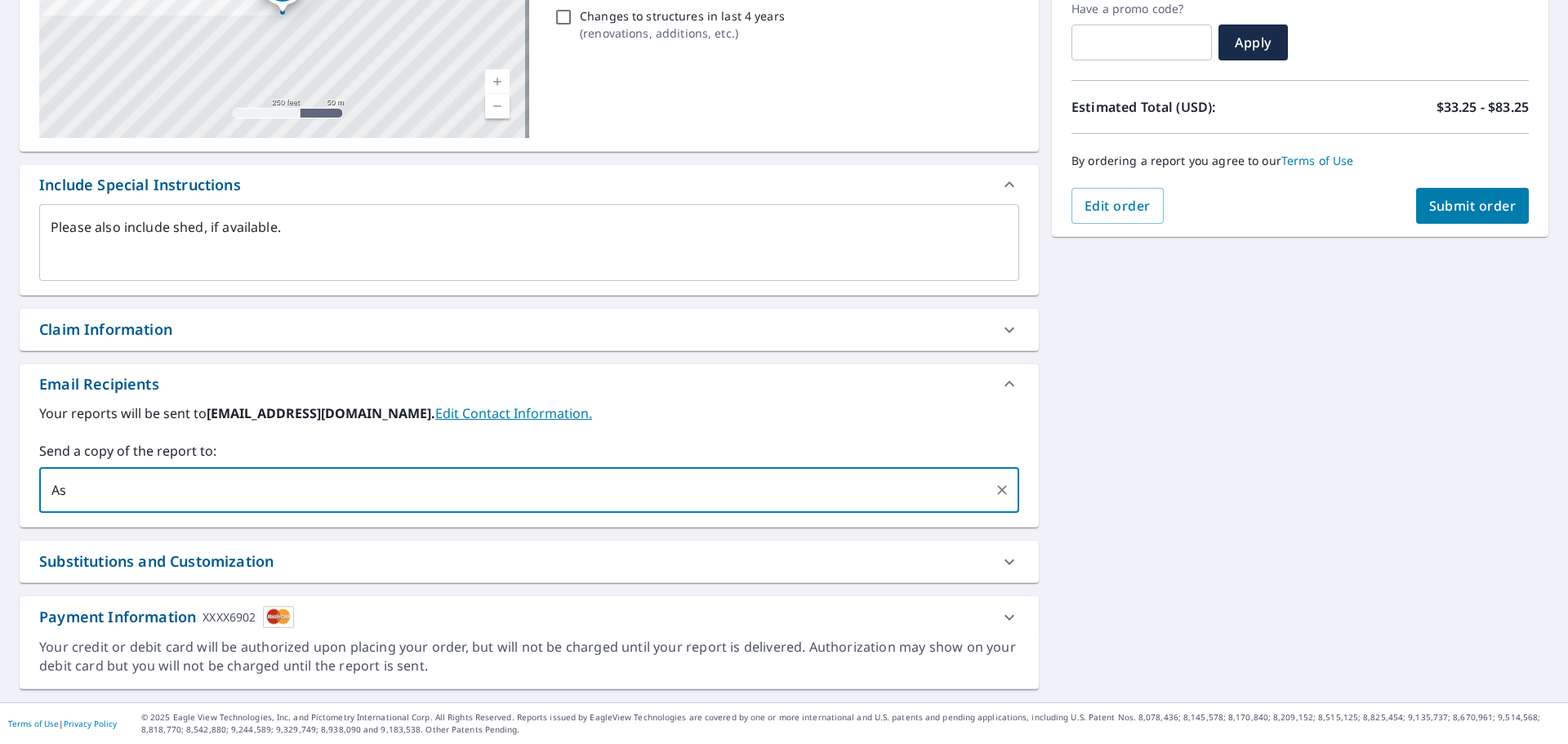
type input "A"
type input "[EMAIL_ADDRESS][DOMAIN_NAME]"
type textarea "x"
type input "[EMAIL_ADDRESS][DOMAIN_NAME]"
type textarea "x"
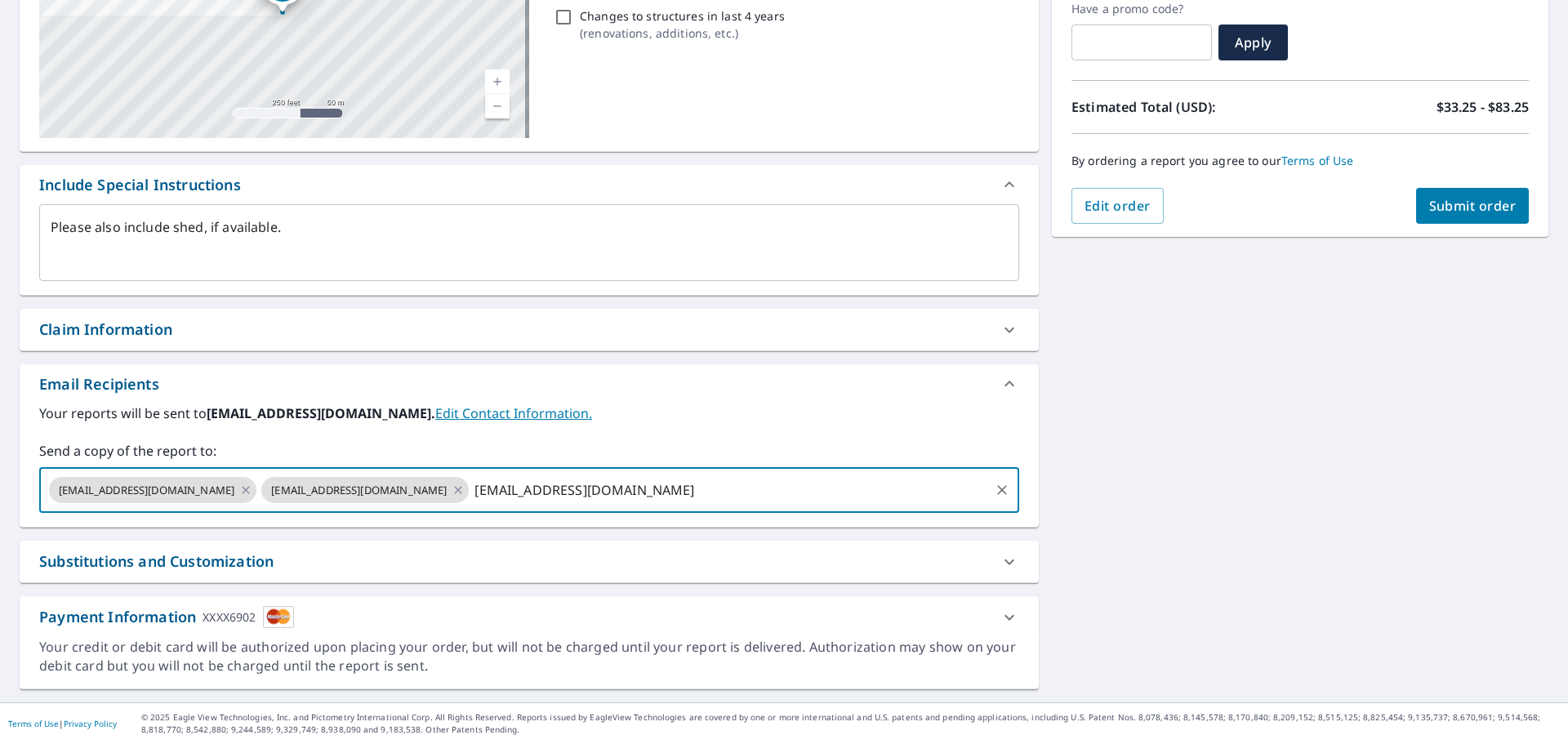
type input "[EMAIL_ADDRESS][DOMAIN_NAME]"
type textarea "x"
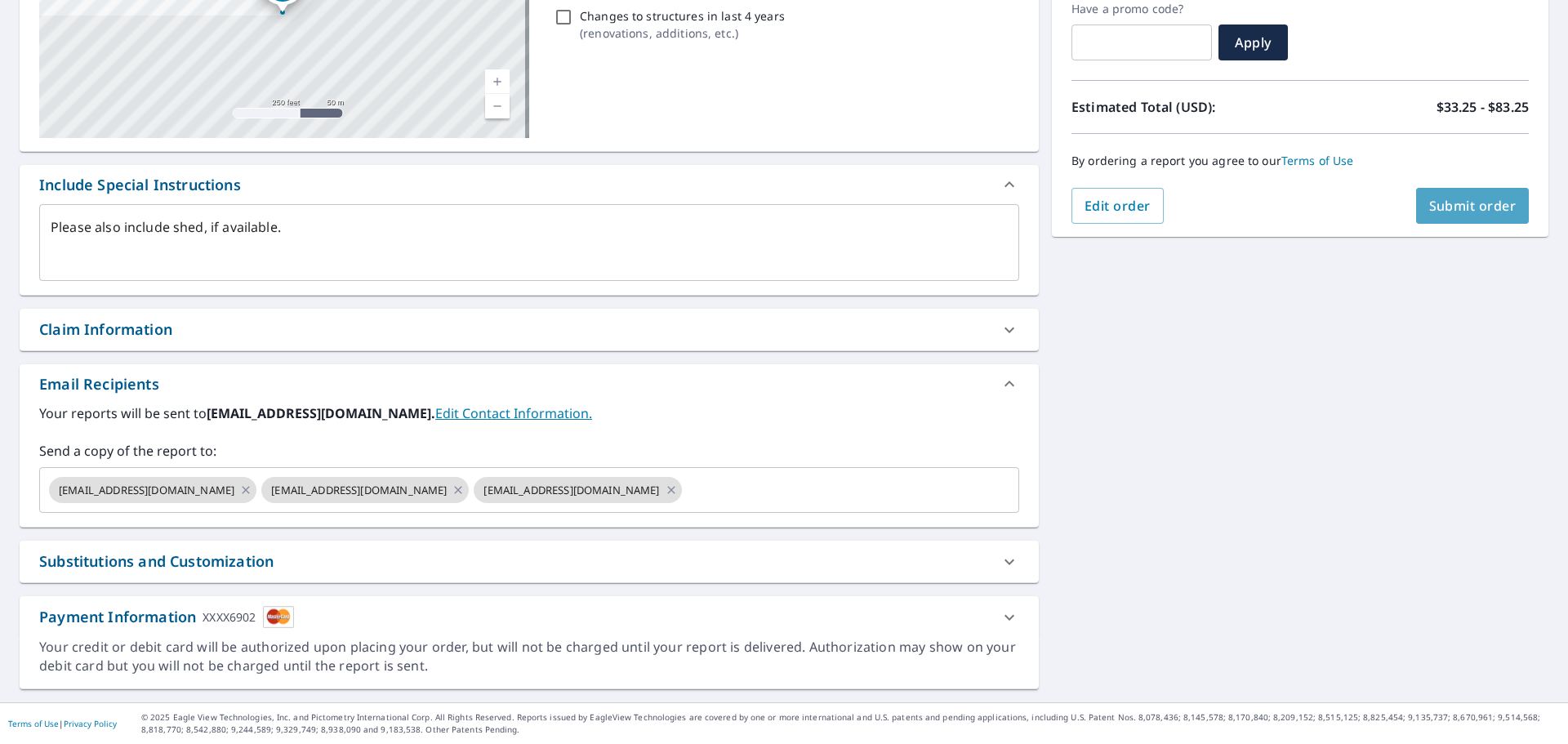
click at [1448, 207] on span "Submit order" at bounding box center [1473, 205] width 88 height 18
type textarea "x"
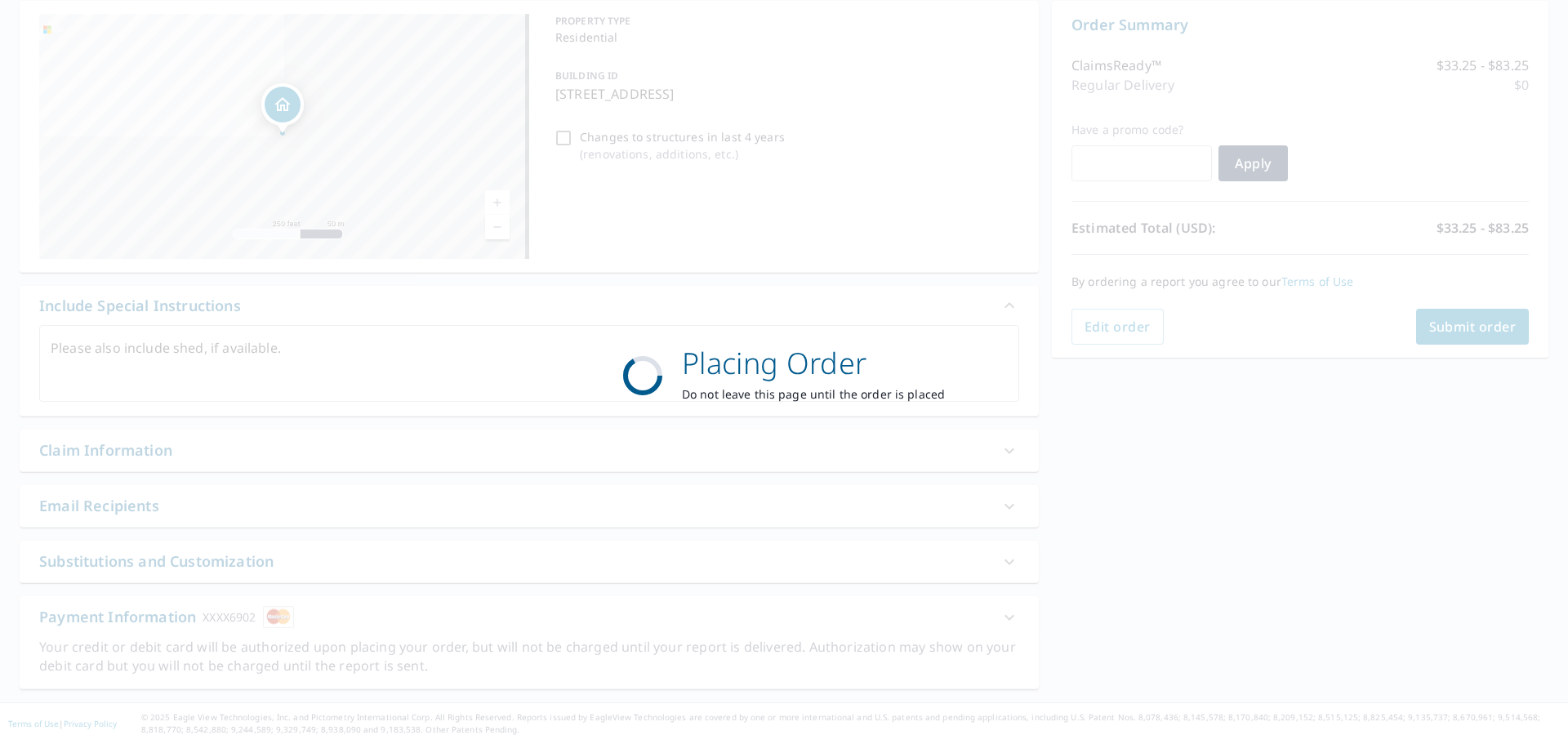
scroll to position [164, 0]
